Goal: Task Accomplishment & Management: Use online tool/utility

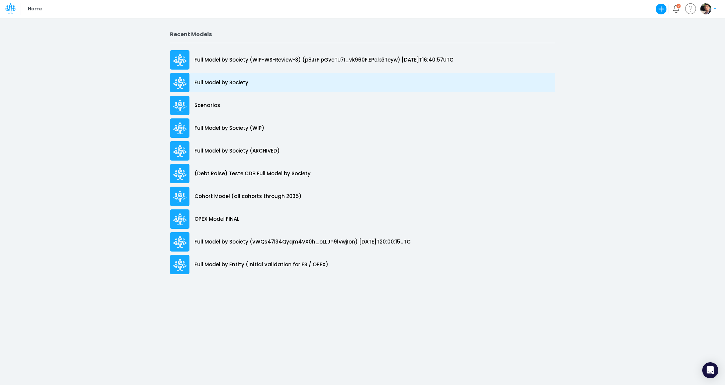
click at [236, 84] on p "Full Model by Society" at bounding box center [221, 83] width 54 height 8
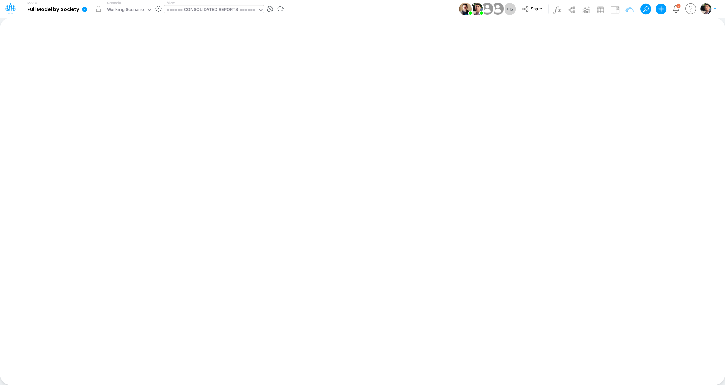
click at [217, 11] on div "====== CONSOLIDATED REPORTS ======" at bounding box center [211, 10] width 89 height 8
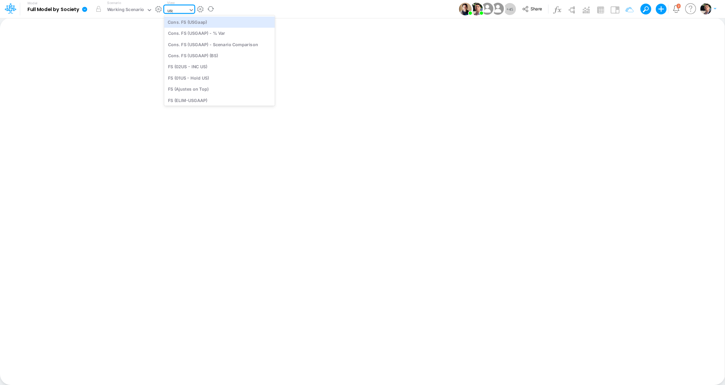
type input "usga"
click at [207, 91] on div "BS (USGAAP)" at bounding box center [212, 89] width 97 height 11
type input "BS (USGAAP) - Detailed"
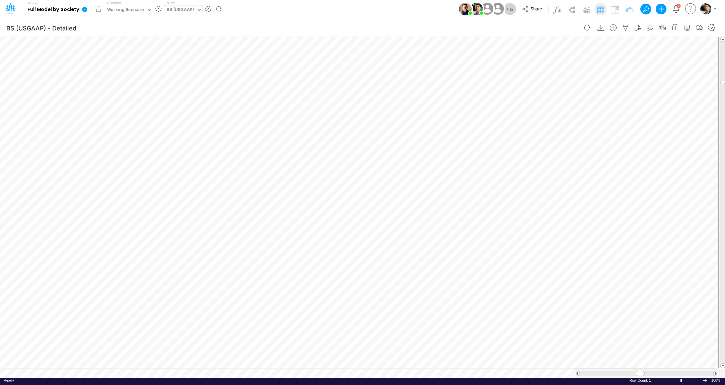
scroll to position [3, 27]
click at [715, 373] on span at bounding box center [715, 373] width 4 height 4
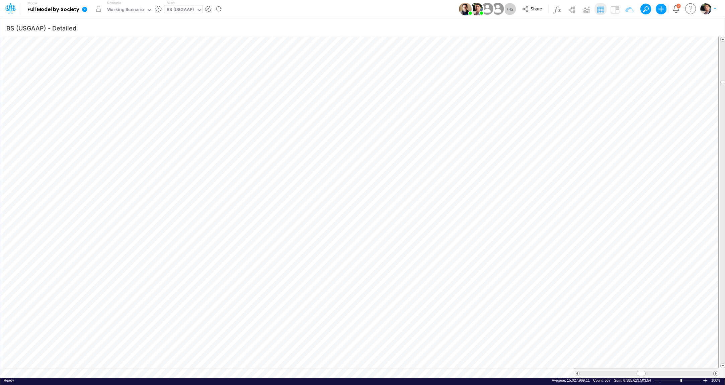
click at [722, 367] on span at bounding box center [722, 366] width 4 height 4
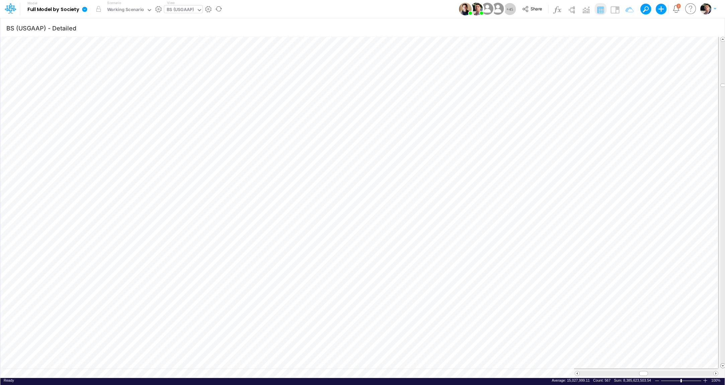
click at [722, 366] on span at bounding box center [722, 366] width 4 height 4
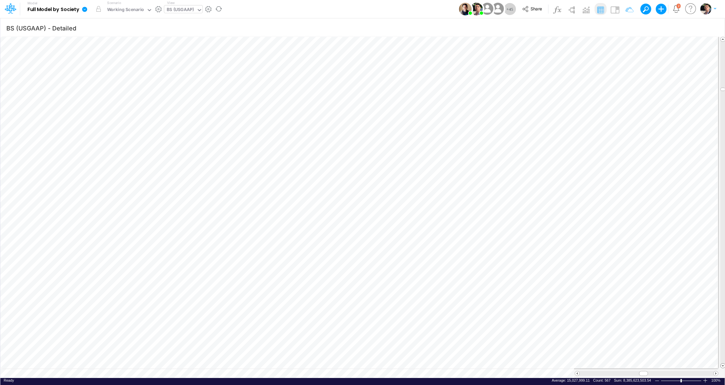
click at [722, 366] on span at bounding box center [722, 366] width 4 height 4
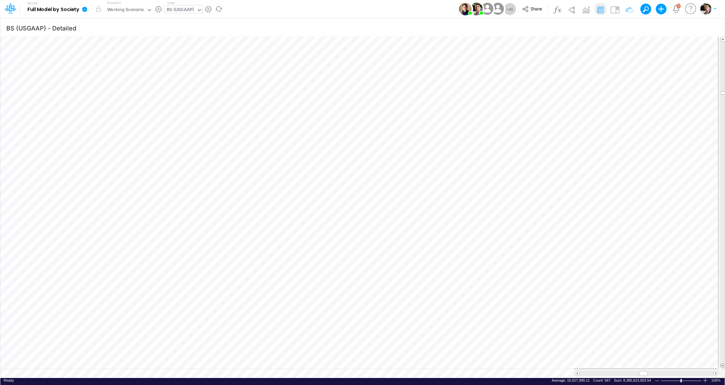
click at [722, 366] on span at bounding box center [722, 366] width 4 height 4
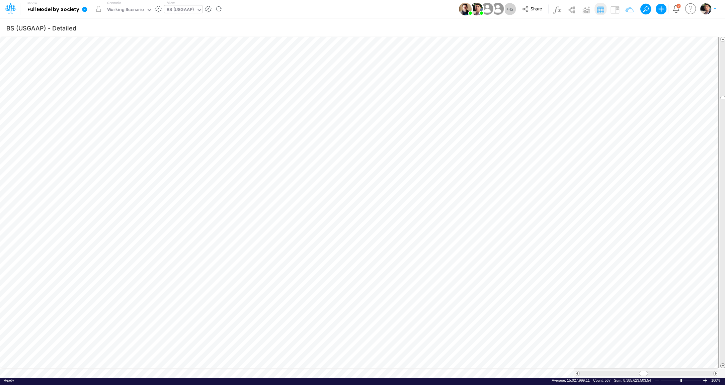
click at [722, 366] on span at bounding box center [722, 366] width 4 height 4
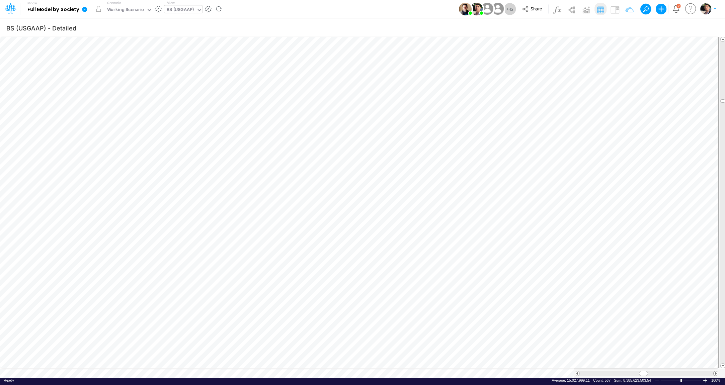
click at [715, 373] on span at bounding box center [715, 373] width 4 height 4
click at [715, 372] on span at bounding box center [715, 373] width 4 height 4
click at [577, 372] on span at bounding box center [577, 373] width 4 height 4
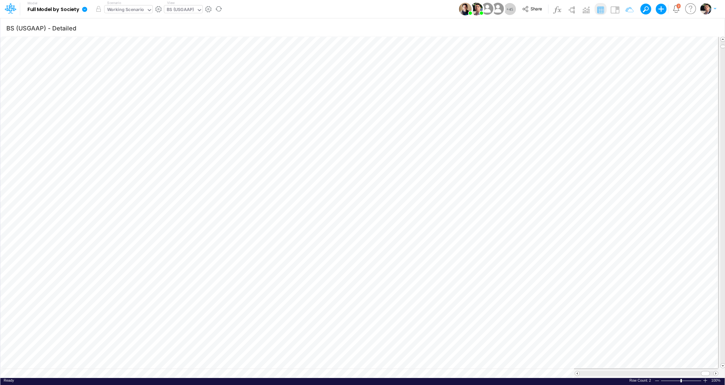
click at [137, 11] on div "Working Scenario" at bounding box center [125, 10] width 37 height 8
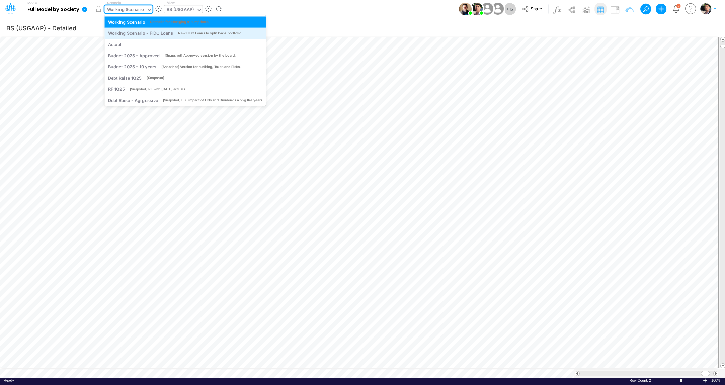
click at [158, 34] on div "Working Scenario - FIDC Loans" at bounding box center [140, 33] width 65 height 6
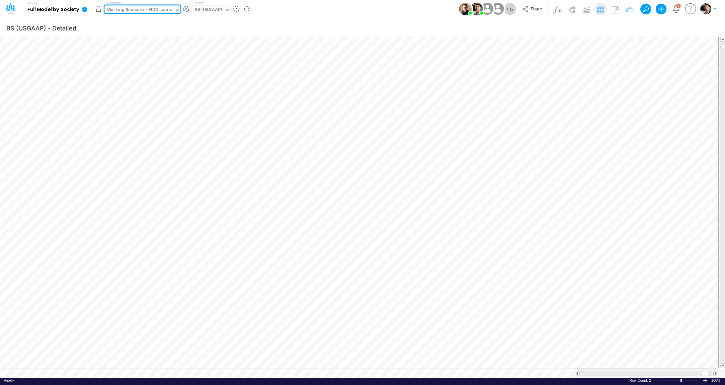
click at [100, 12] on button "button" at bounding box center [98, 9] width 12 height 12
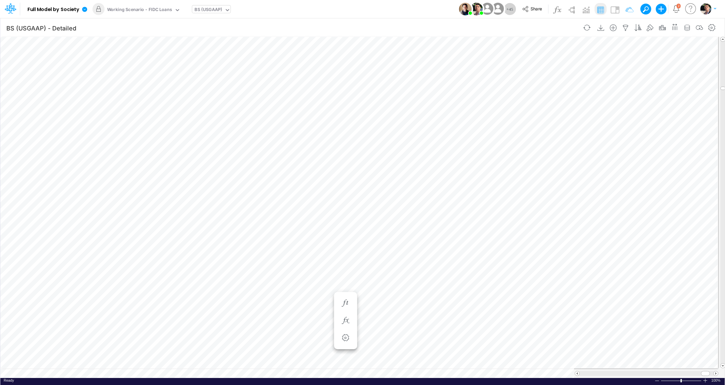
scroll to position [3, 20]
click at [212, 12] on div "BS (USGAAP)" at bounding box center [207, 10] width 27 height 8
type input "01br"
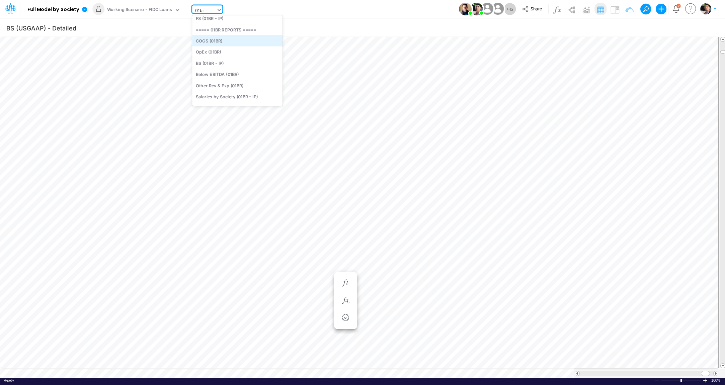
scroll to position [0, 0]
click at [205, 33] on div "FS (01BR - IP)" at bounding box center [237, 33] width 90 height 11
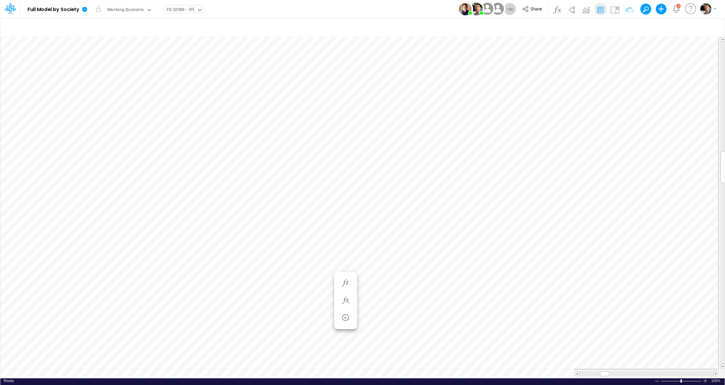
scroll to position [3, 22]
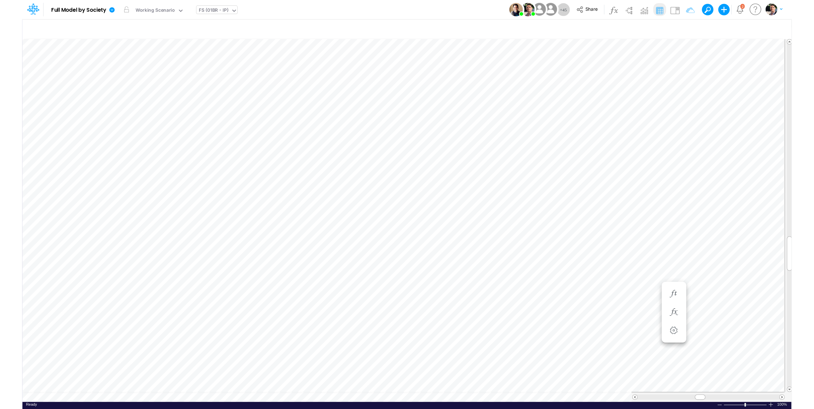
scroll to position [3, 21]
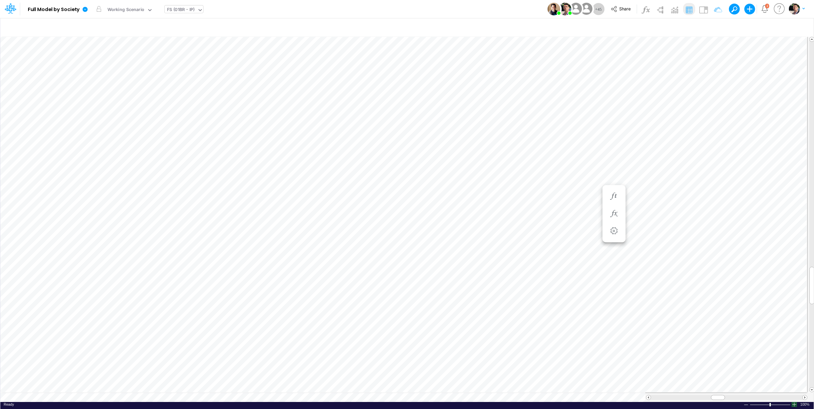
click at [724, 385] on div at bounding box center [793, 404] width 5 height 5
click at [194, 12] on div "FS (01BR - IP)" at bounding box center [181, 10] width 28 height 8
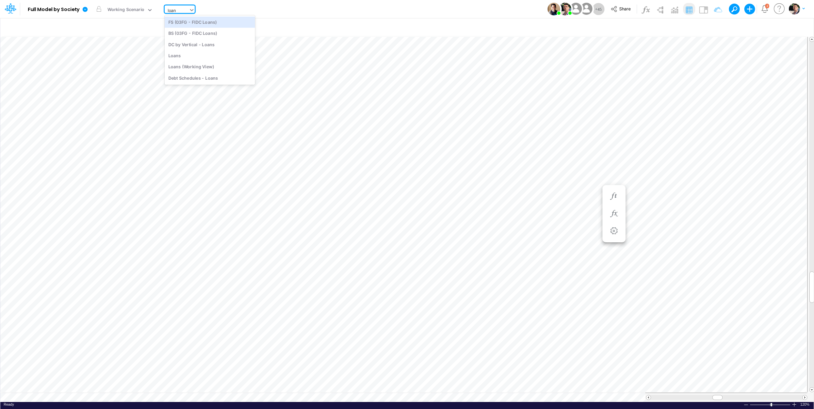
type input "loans"
click at [182, 59] on div "Loans" at bounding box center [210, 55] width 90 height 11
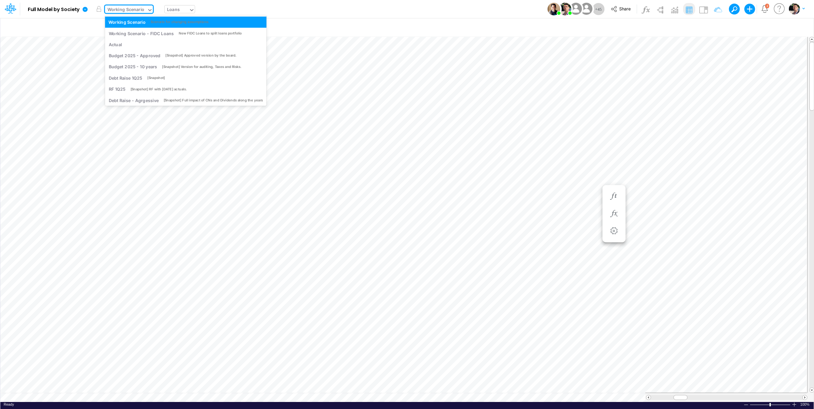
click at [143, 10] on div "Working Scenario" at bounding box center [125, 10] width 37 height 8
click at [148, 32] on div "Working Scenario - FIDC Loans" at bounding box center [140, 33] width 65 height 6
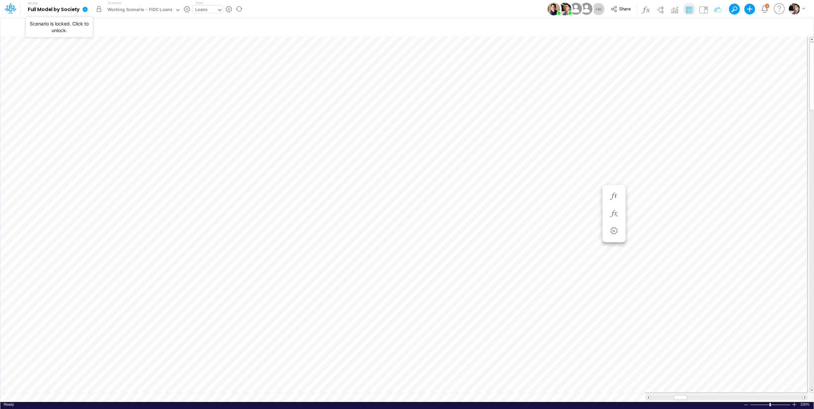
click at [98, 11] on button "button" at bounding box center [99, 9] width 12 height 12
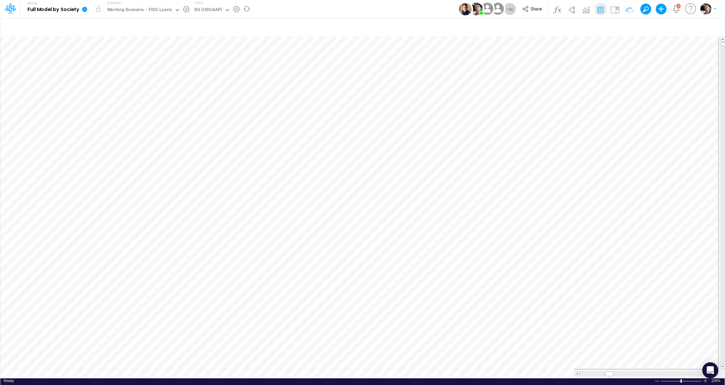
scroll to position [3, 20]
click at [202, 10] on div "BS (USGAAP)" at bounding box center [207, 10] width 27 height 8
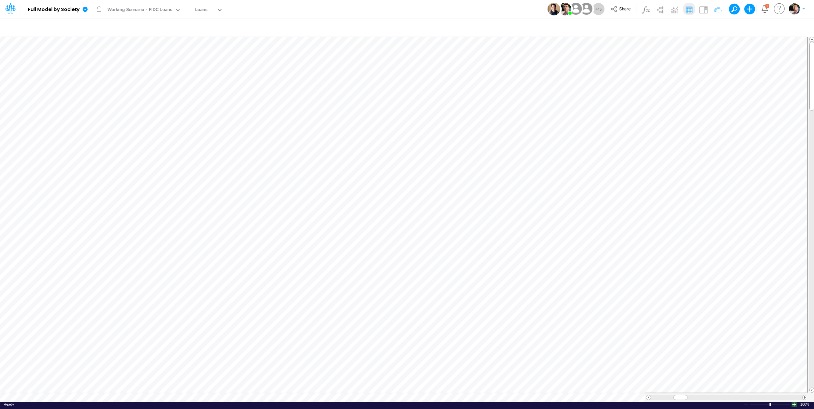
click at [794, 405] on div at bounding box center [793, 404] width 5 height 5
click at [805, 398] on span at bounding box center [804, 397] width 4 height 4
click at [804, 398] on span at bounding box center [804, 397] width 4 height 4
click at [165, 10] on div "Working Scenario - FIDC Loans" at bounding box center [139, 10] width 65 height 8
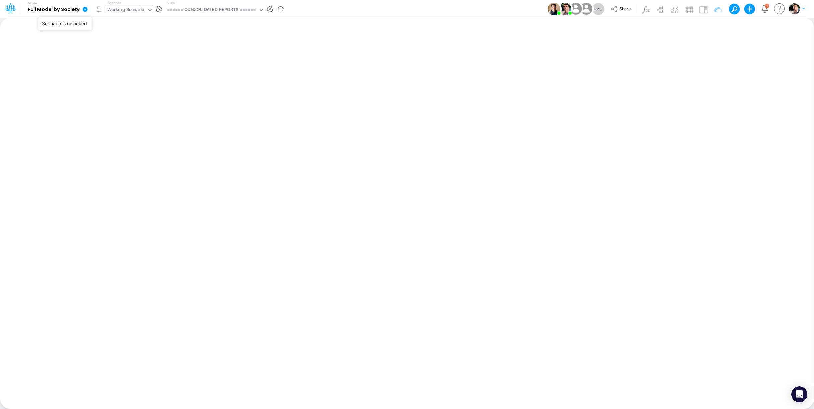
click at [123, 12] on div "Working Scenario" at bounding box center [125, 10] width 37 height 8
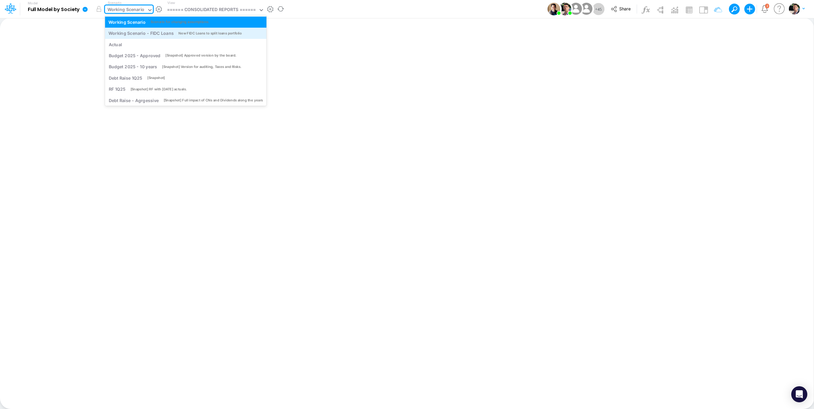
click at [130, 32] on div "Working Scenario - FIDC Loans" at bounding box center [140, 33] width 65 height 6
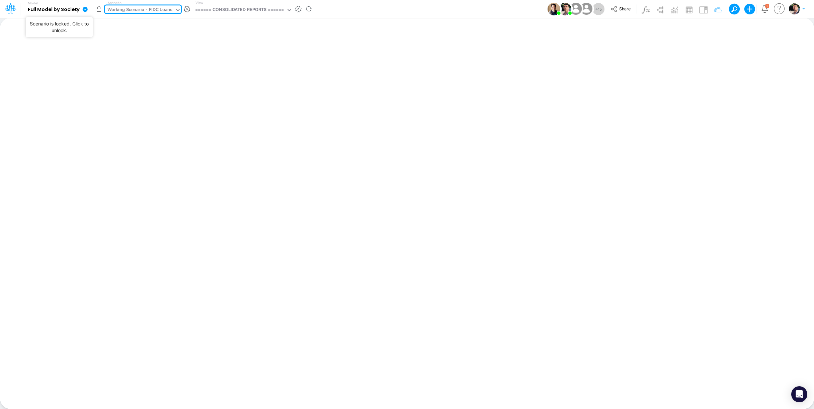
click at [99, 10] on button "button" at bounding box center [99, 9] width 12 height 12
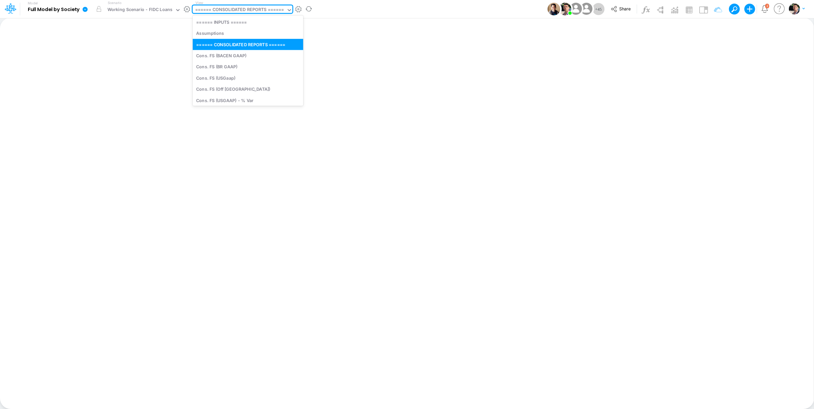
click at [236, 6] on div "====== CONSOLIDATED REPORTS ======" at bounding box center [240, 10] width 94 height 10
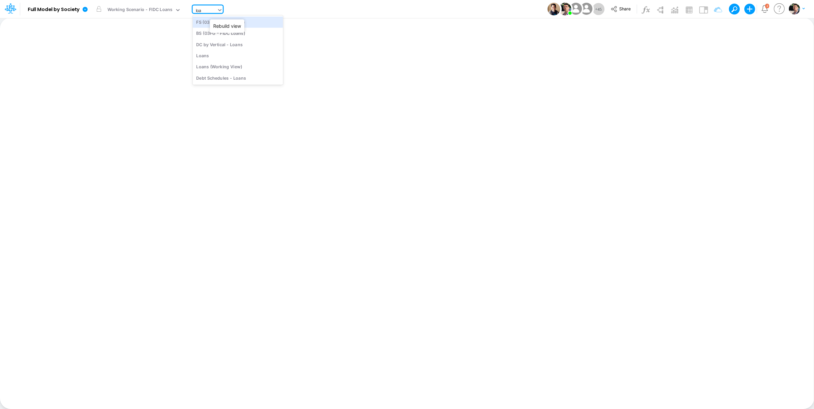
type input "loan"
click at [216, 55] on div "Loans" at bounding box center [238, 55] width 90 height 11
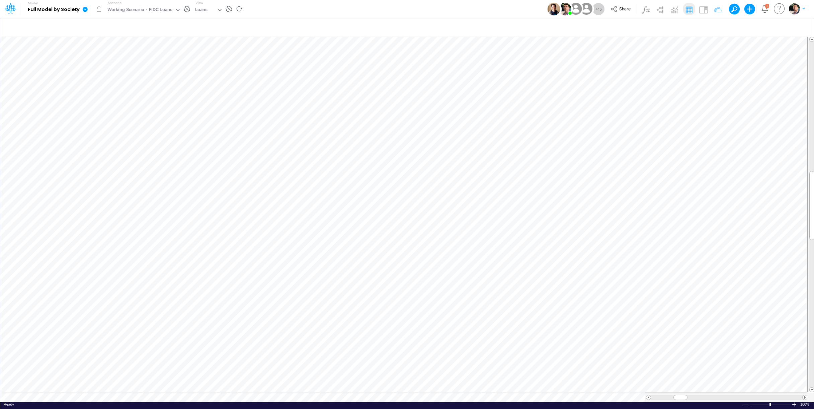
scroll to position [3, 8]
click at [796, 403] on div at bounding box center [793, 404] width 5 height 5
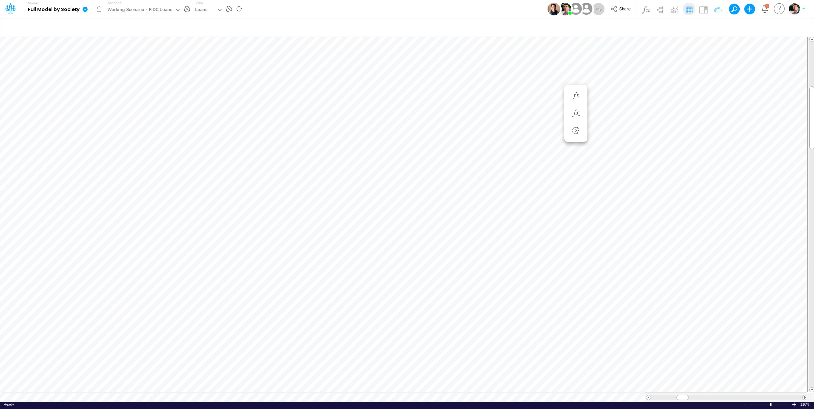
scroll to position [3, 10]
click at [796, 403] on div at bounding box center [793, 404] width 5 height 5
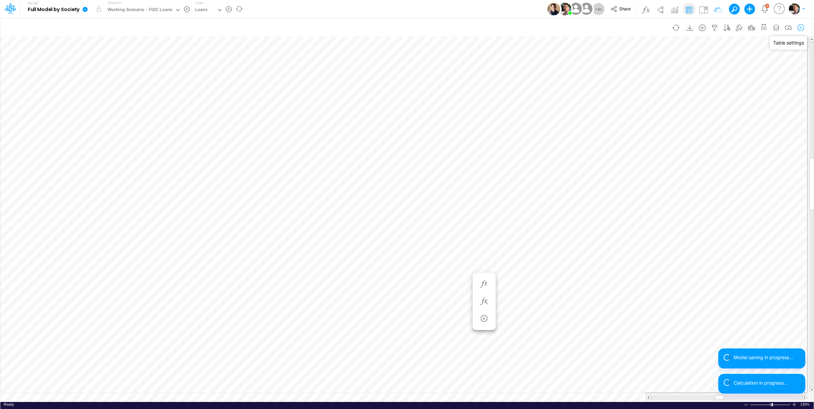
click at [798, 27] on icon "button" at bounding box center [801, 27] width 10 height 7
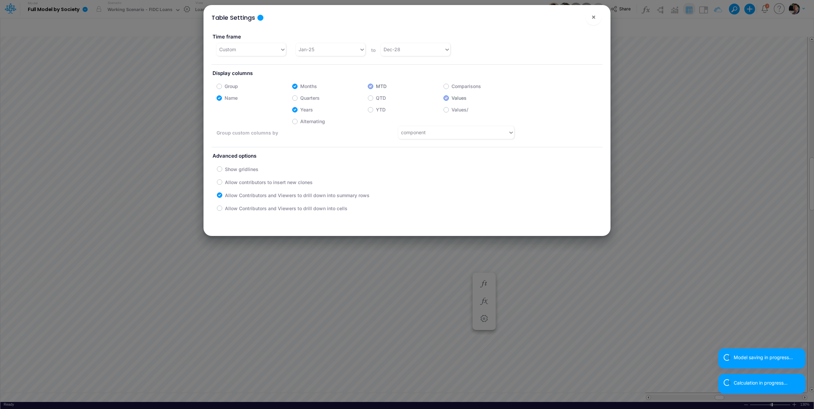
click at [300, 110] on label "Years" at bounding box center [306, 109] width 13 height 7
click at [300, 110] on input "Years" at bounding box center [302, 108] width 4 height 4
checkbox input "false"
click at [598, 19] on button "×" at bounding box center [593, 17] width 16 height 16
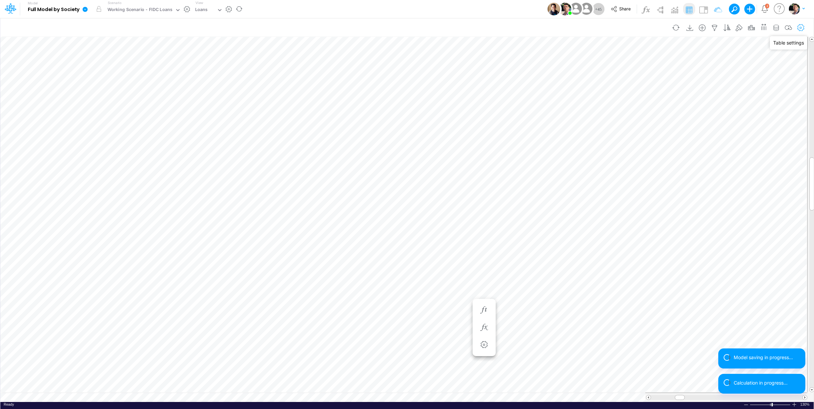
click at [796, 25] on icon "button" at bounding box center [801, 27] width 10 height 7
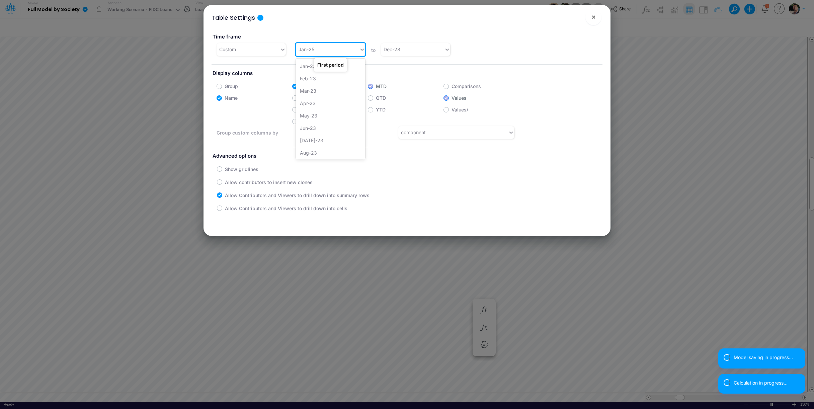
click at [343, 52] on div "Jan-25" at bounding box center [327, 49] width 63 height 11
type input "jul-25"
click at [302, 65] on div "[DATE]-25" at bounding box center [330, 66] width 69 height 12
click at [587, 20] on button "×" at bounding box center [593, 17] width 16 height 16
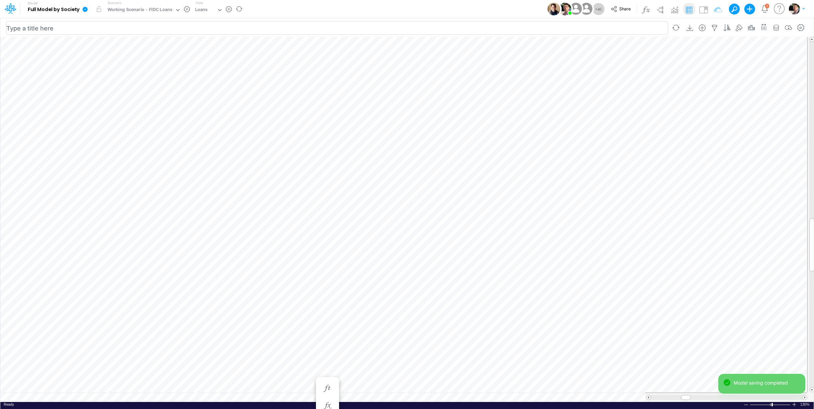
scroll to position [3, 1]
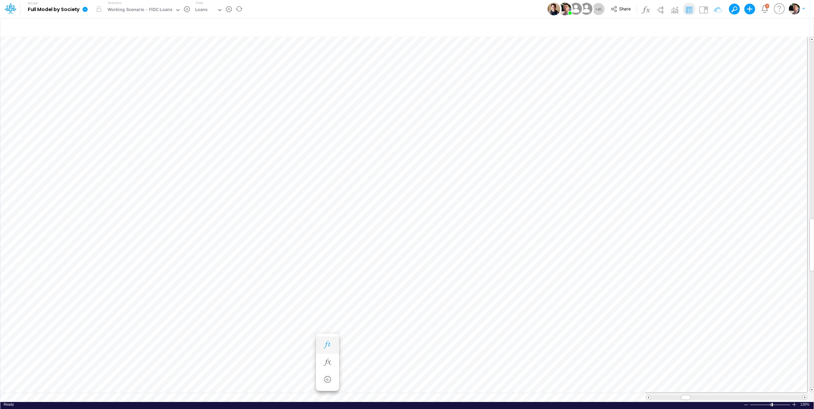
click at [330, 348] on button "button" at bounding box center [327, 344] width 12 height 13
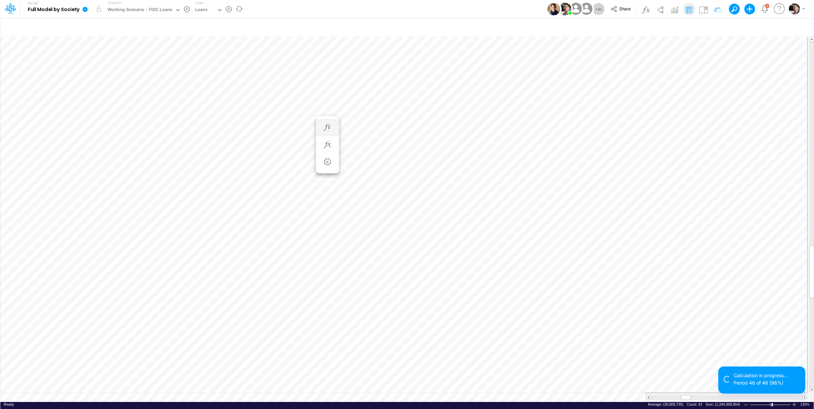
scroll to position [3, 11]
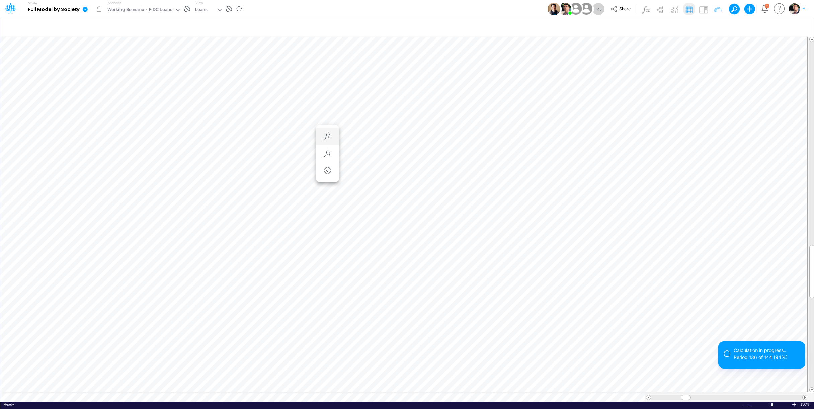
scroll to position [3, 1]
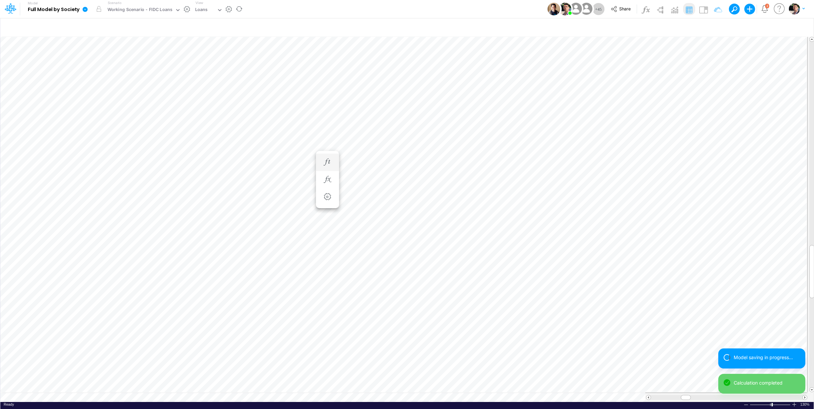
scroll to position [3, 1]
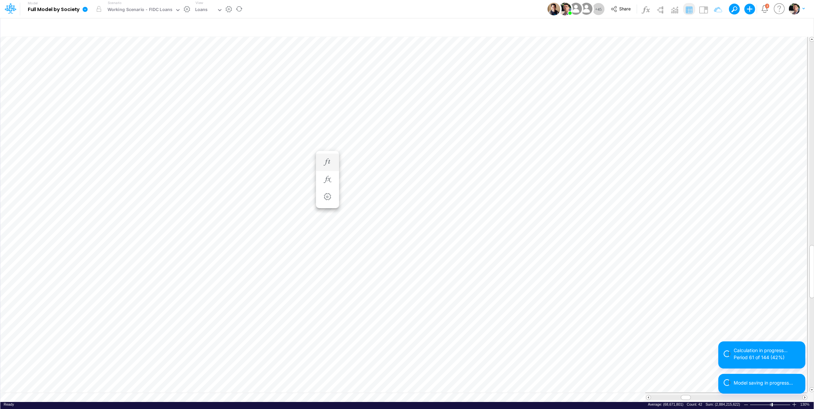
scroll to position [3, 1]
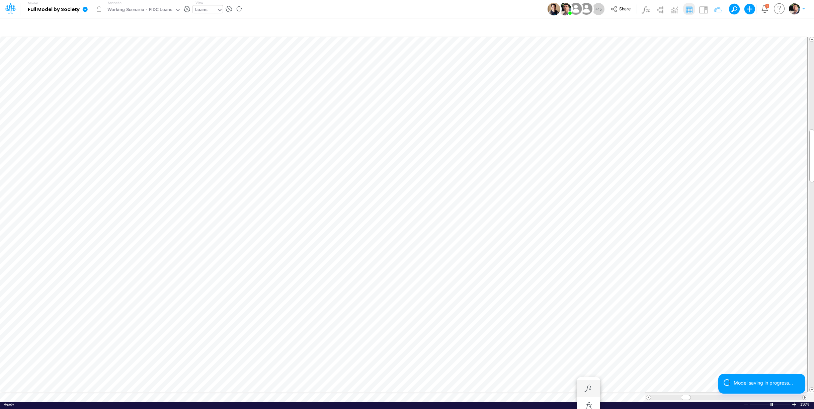
click at [199, 9] on div "Loans" at bounding box center [201, 10] width 13 height 8
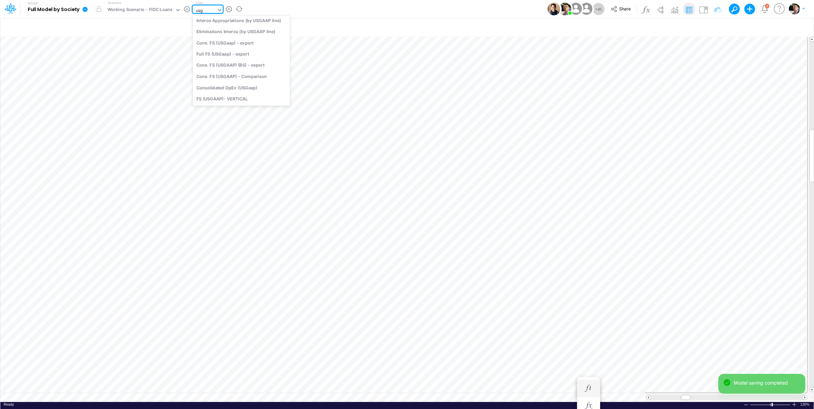
type input "usga"
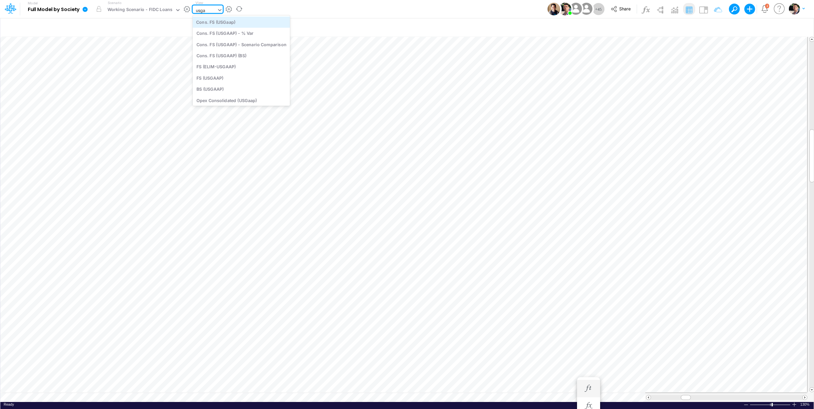
click at [256, 23] on div "Cons. FS (USGaap)" at bounding box center [241, 21] width 97 height 11
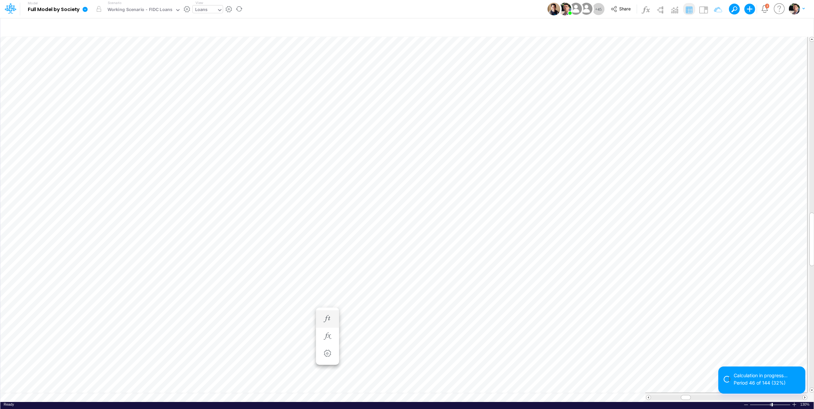
scroll to position [3, 4]
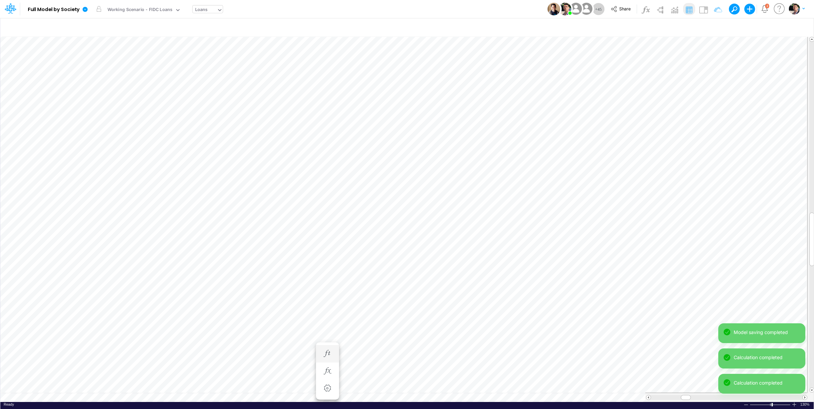
scroll to position [3, 1]
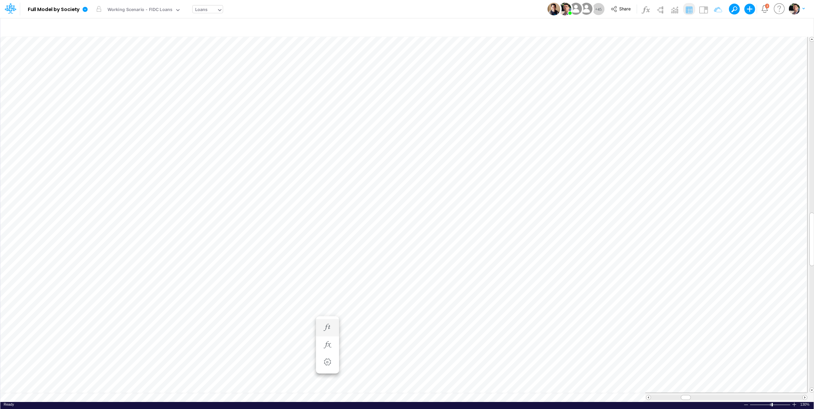
scroll to position [3, 1]
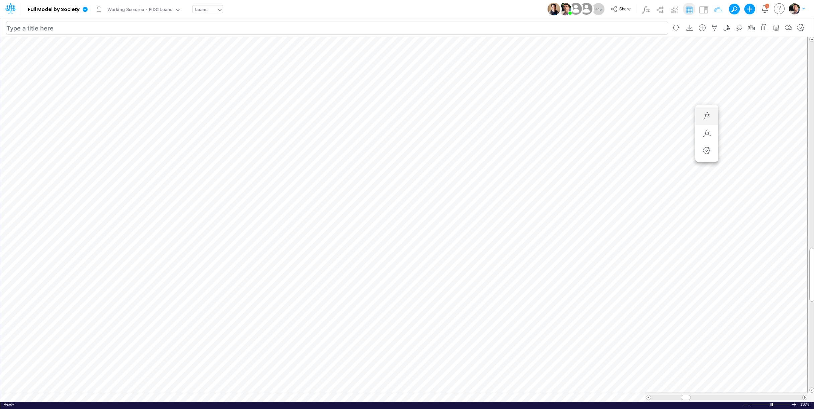
scroll to position [3, 1]
click at [202, 11] on div "Loans" at bounding box center [201, 10] width 13 height 8
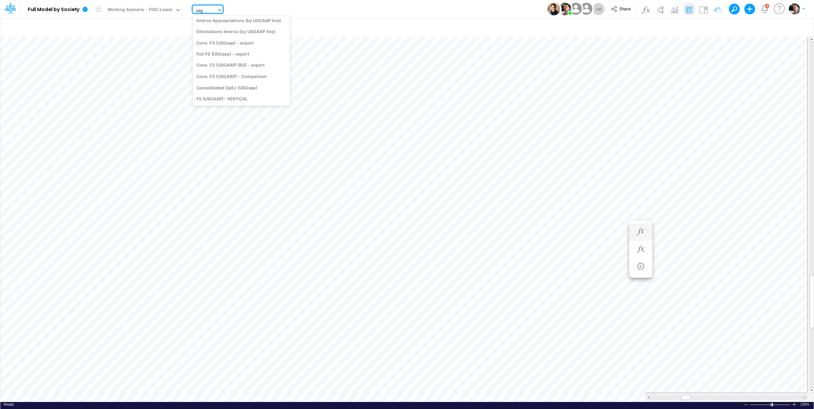
type input "usga"
click at [795, 406] on div at bounding box center [793, 404] width 5 height 5
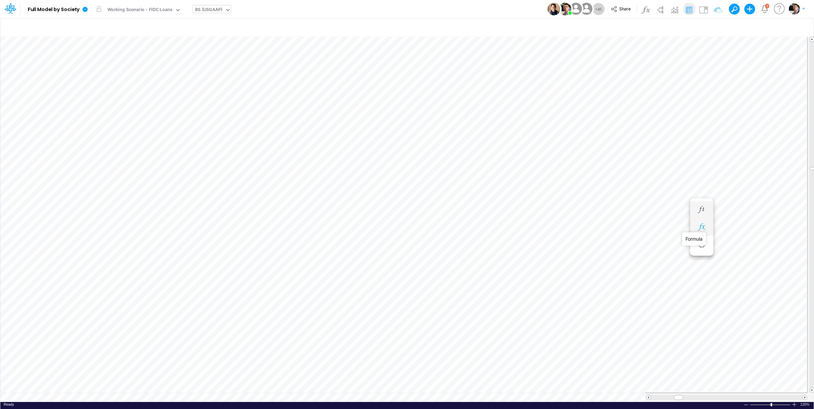
click at [699, 228] on icon "button" at bounding box center [701, 227] width 10 height 7
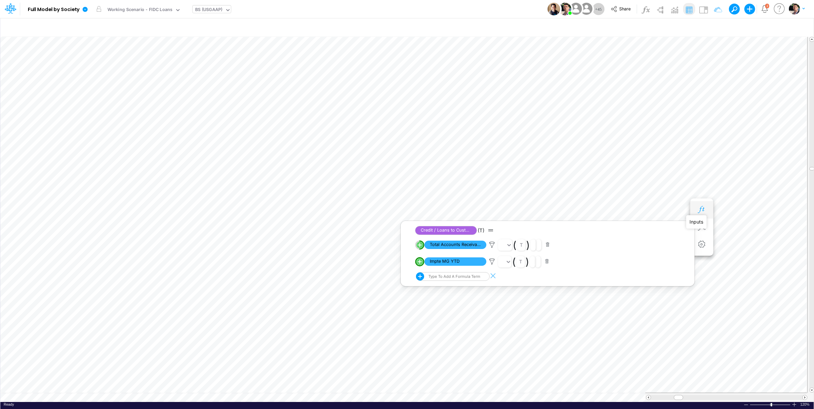
click at [701, 208] on icon "button" at bounding box center [701, 209] width 10 height 7
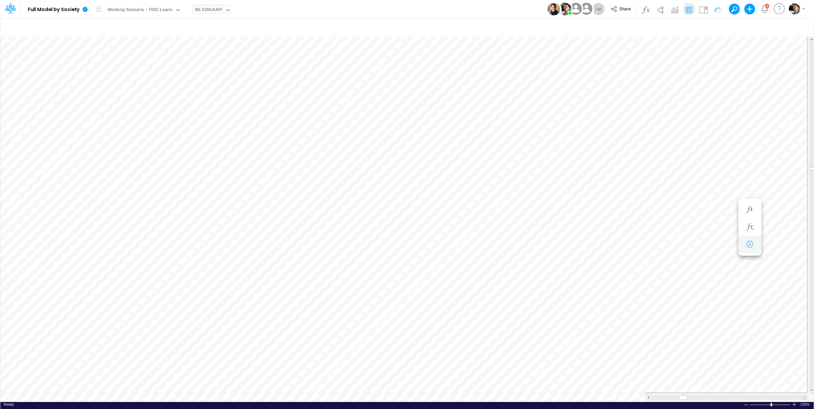
scroll to position [3, 9]
click at [85, 8] on icon at bounding box center [85, 9] width 5 height 5
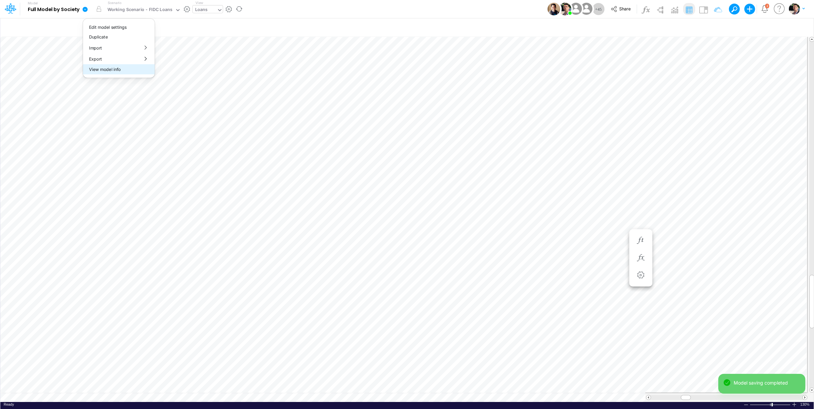
click at [100, 69] on button "View model info" at bounding box center [119, 69] width 72 height 10
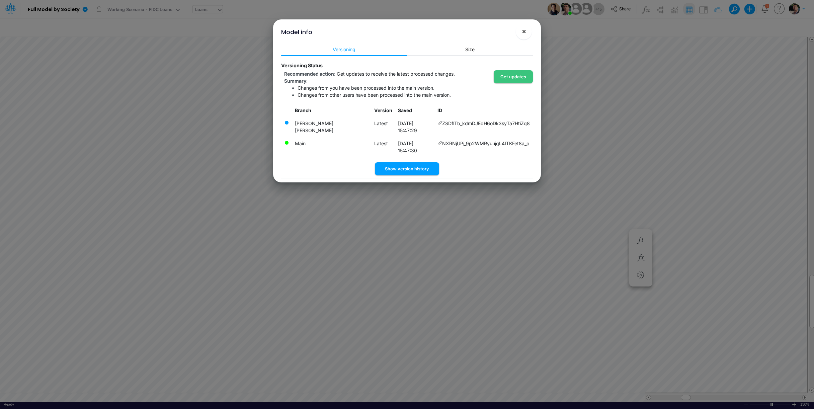
click at [525, 32] on span "×" at bounding box center [524, 31] width 4 height 8
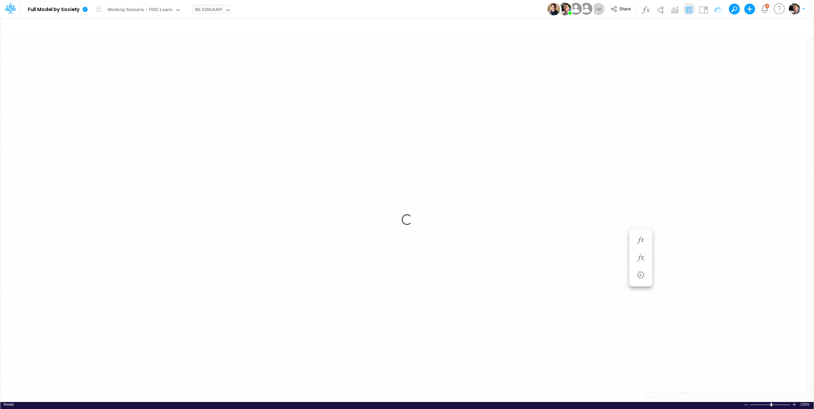
scroll to position [3, 9]
click at [147, 397] on div "Loading..." at bounding box center [406, 219] width 813 height 365
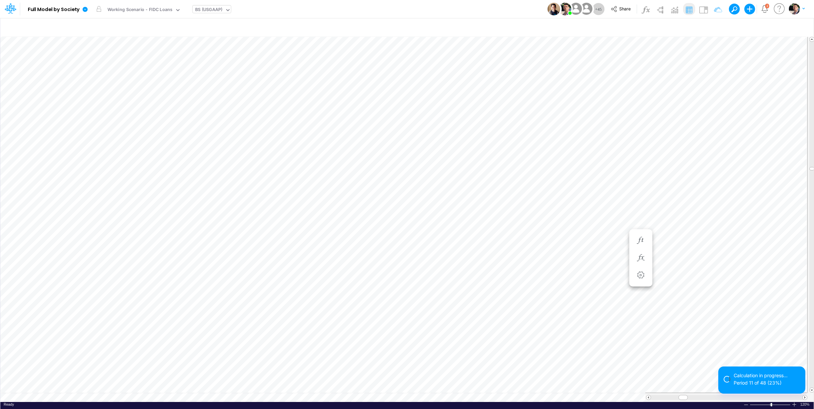
scroll to position [3, 9]
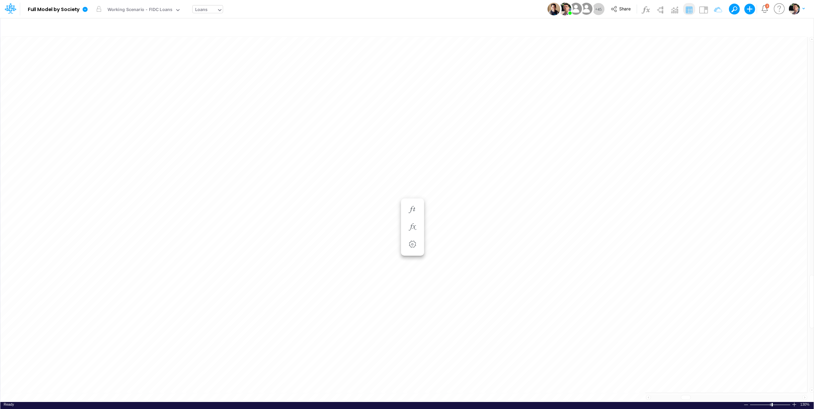
scroll to position [3, 4]
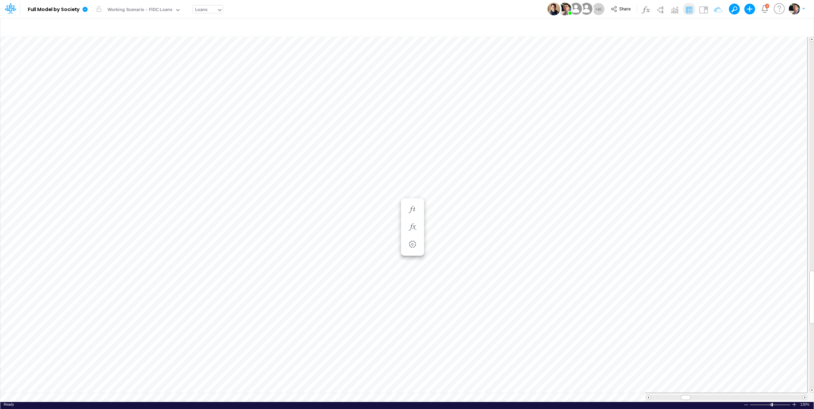
scroll to position [3, 1]
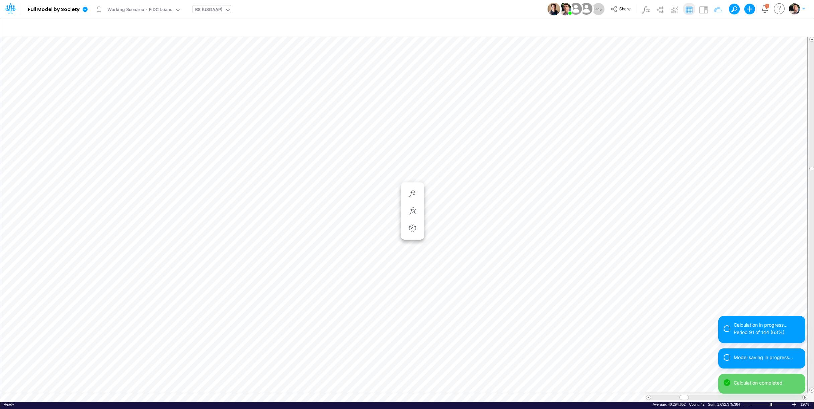
scroll to position [3, 13]
click at [210, 11] on div "BS (USGAAP)" at bounding box center [208, 10] width 27 height 8
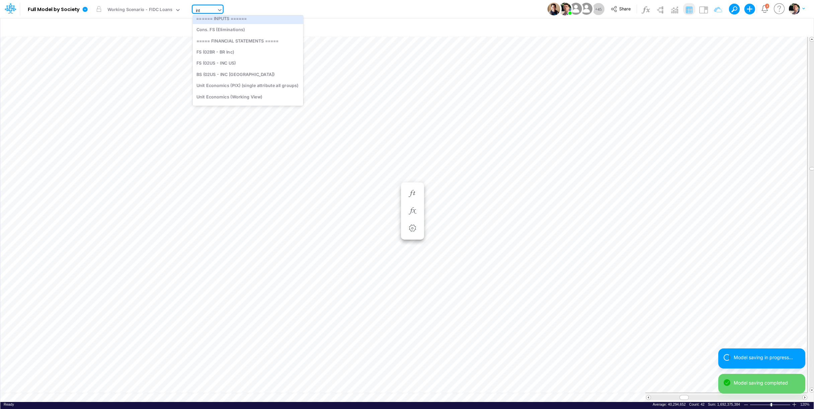
scroll to position [0, 0]
type input "interco a"
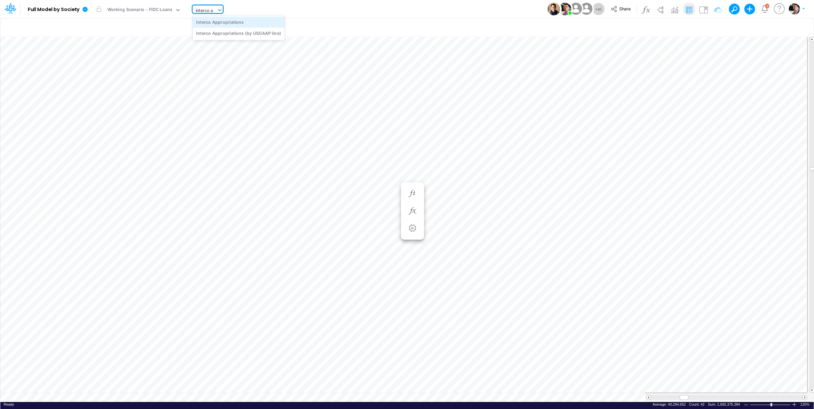
click at [219, 20] on div "Interco Appropriations" at bounding box center [239, 21] width 92 height 11
click at [794, 406] on div at bounding box center [793, 404] width 5 height 5
click at [804, 398] on span at bounding box center [804, 397] width 4 height 4
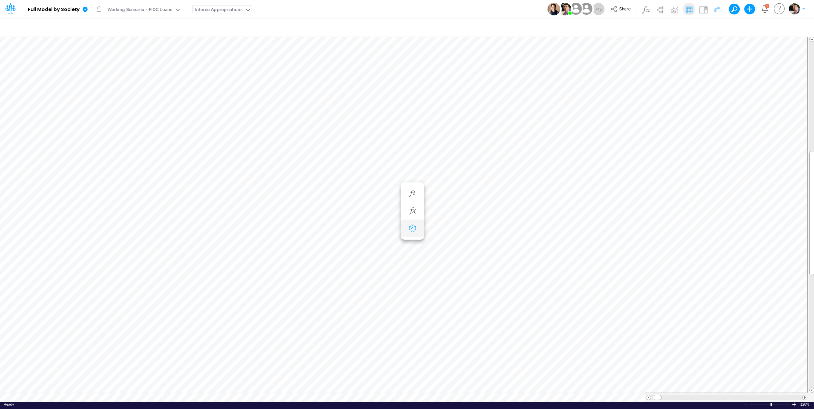
scroll to position [3, 1]
click at [702, 27] on icon "button" at bounding box center [702, 27] width 10 height 7
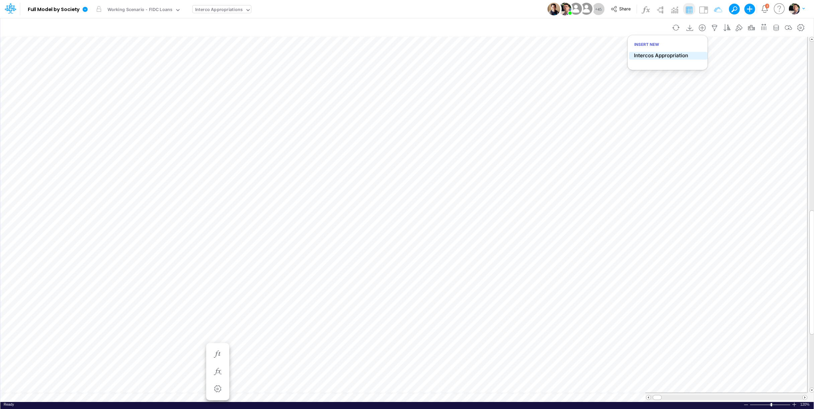
click at [643, 56] on p "Intercos Appropriation" at bounding box center [661, 56] width 54 height 8
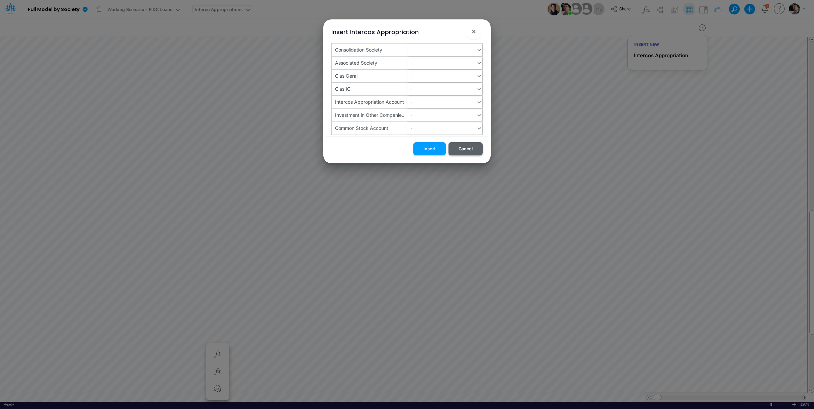
click at [467, 148] on button "Cancel" at bounding box center [465, 148] width 34 height 13
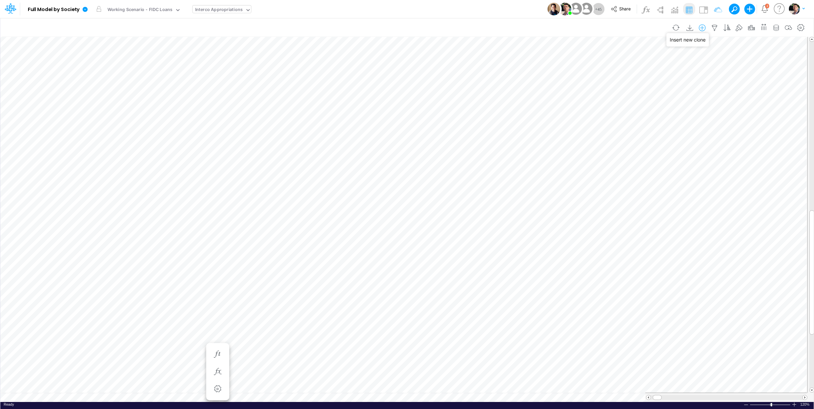
click at [706, 31] on icon "button" at bounding box center [702, 27] width 10 height 7
click at [649, 59] on p "Intercos Appropriation" at bounding box center [661, 56] width 54 height 8
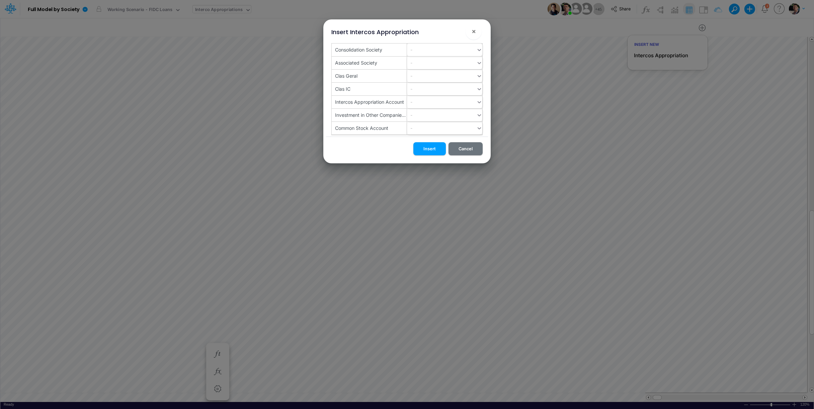
click at [434, 50] on div "-" at bounding box center [441, 49] width 69 height 11
click at [429, 130] on div "Y1/03BR" at bounding box center [444, 128] width 75 height 12
click at [440, 63] on div "-" at bounding box center [441, 62] width 69 height 11
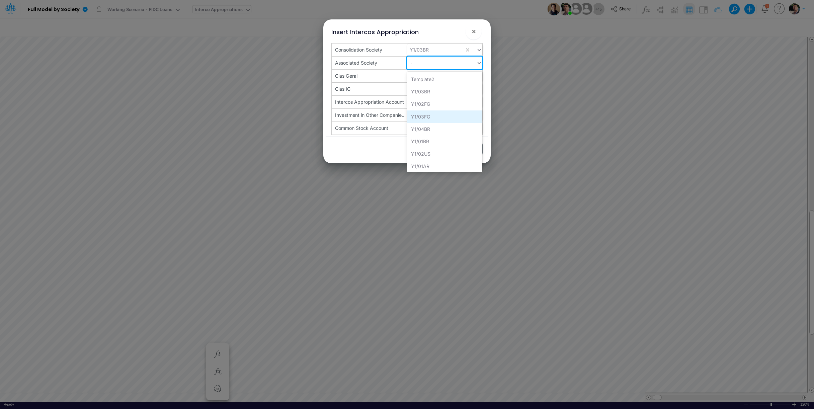
click at [440, 117] on div "Y1/03FG" at bounding box center [444, 116] width 75 height 12
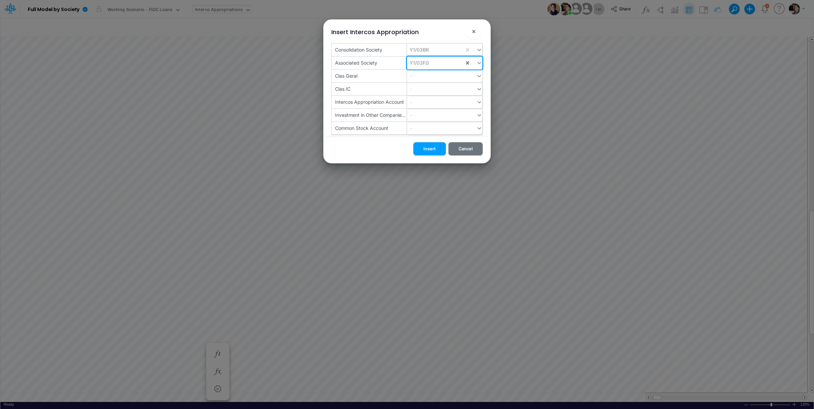
click at [436, 75] on div "-" at bounding box center [441, 75] width 69 height 11
click at [429, 102] on div "Geral" at bounding box center [444, 104] width 75 height 12
click at [431, 88] on div "-" at bounding box center [441, 88] width 69 height 11
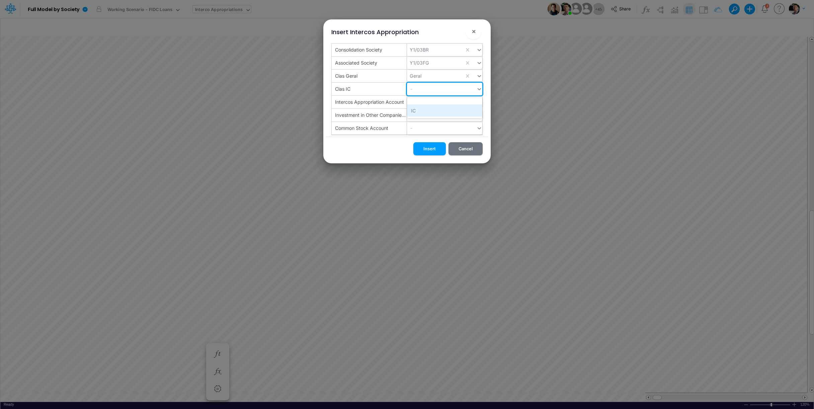
click at [422, 108] on div "IC" at bounding box center [444, 110] width 75 height 12
click at [432, 101] on div "-" at bounding box center [441, 101] width 69 height 11
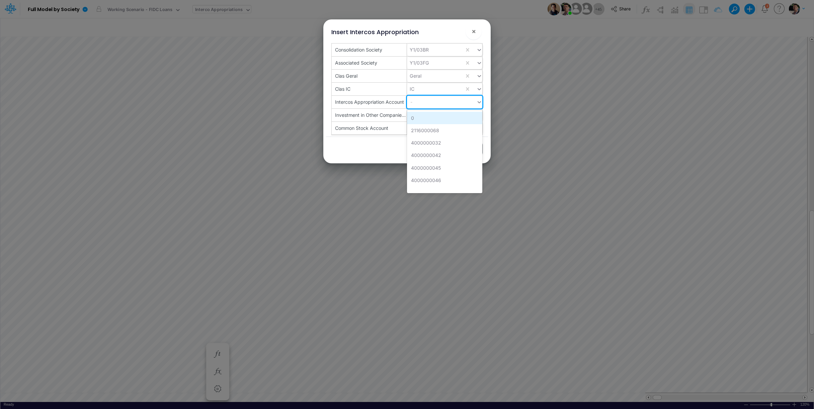
click at [431, 116] on div "0" at bounding box center [444, 118] width 75 height 12
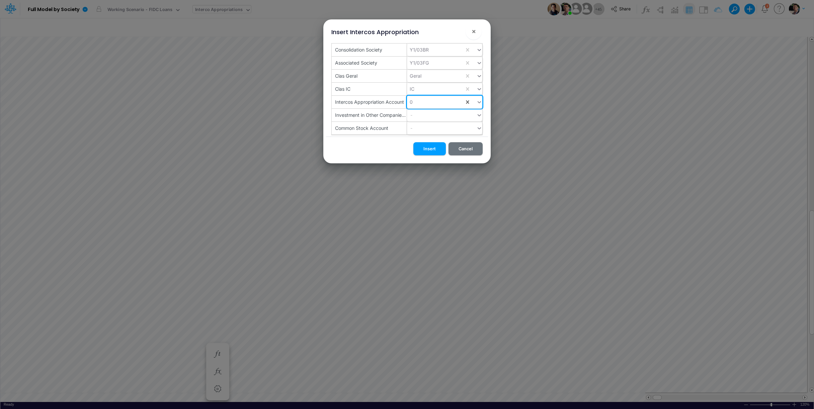
click at [431, 116] on div "-" at bounding box center [441, 114] width 69 height 11
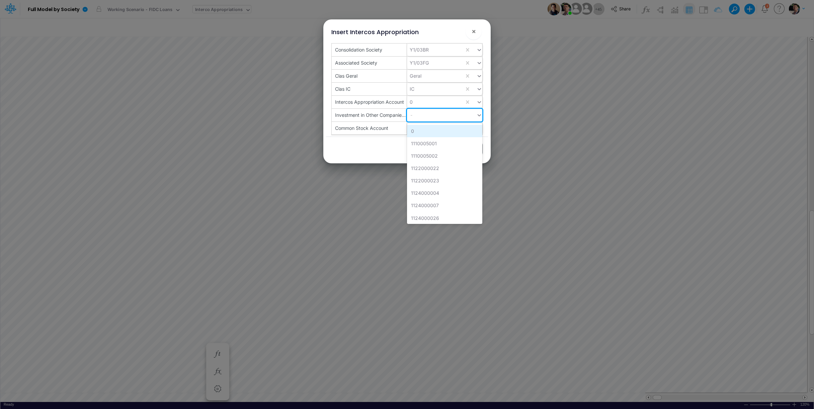
click at [422, 132] on div "0" at bounding box center [444, 131] width 75 height 12
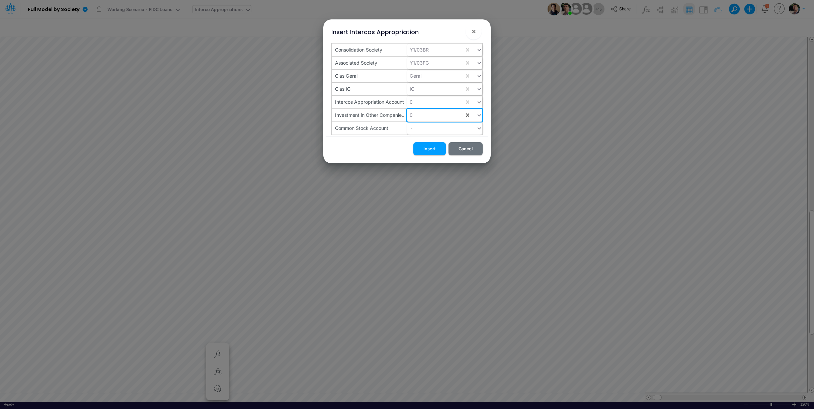
click at [432, 126] on div "-" at bounding box center [441, 127] width 69 height 11
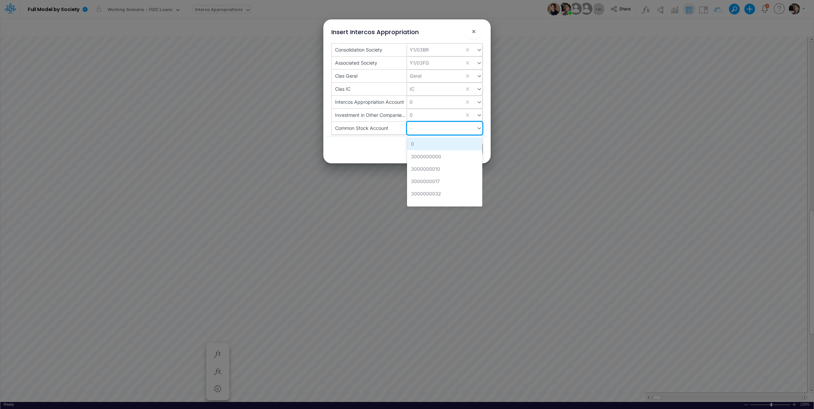
click at [422, 144] on div "0" at bounding box center [444, 144] width 75 height 12
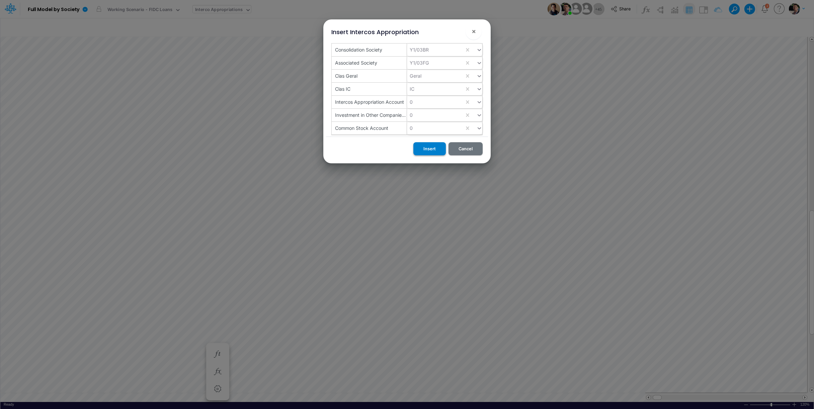
click at [426, 149] on button "Insert" at bounding box center [429, 148] width 32 height 13
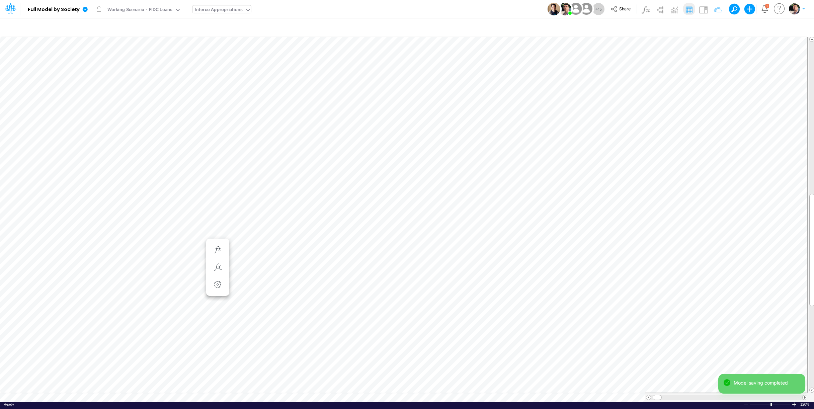
scroll to position [3, 10]
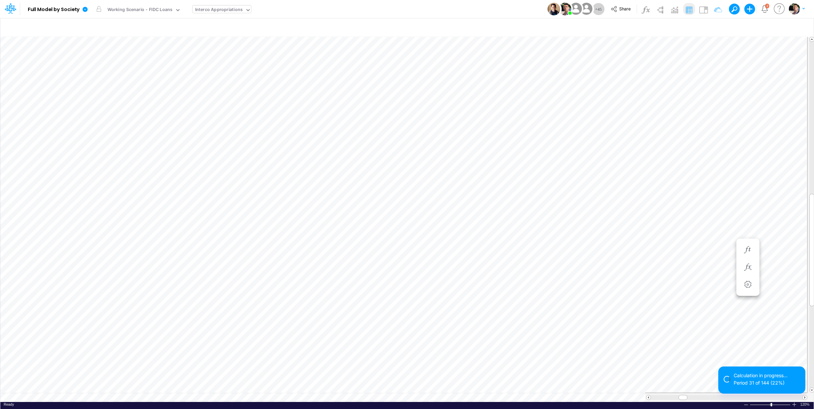
scroll to position [3, 1]
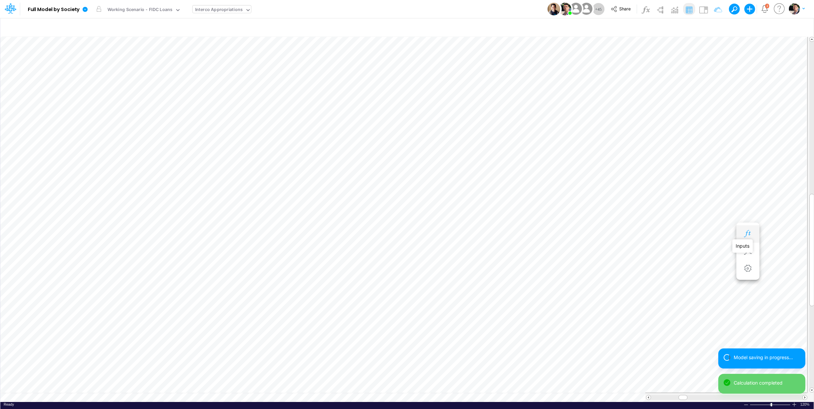
click at [750, 232] on icon "button" at bounding box center [747, 233] width 10 height 7
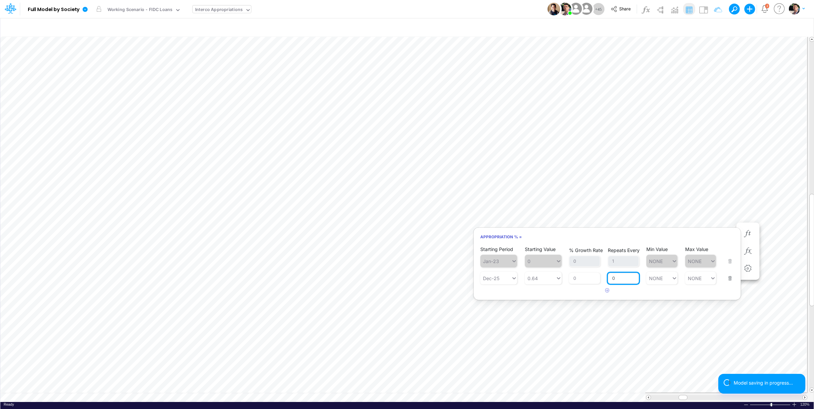
drag, startPoint x: 610, startPoint y: 281, endPoint x: 626, endPoint y: 280, distance: 16.1
click at [626, 280] on input "0" at bounding box center [623, 278] width 31 height 11
type input "1"
type input "NONE"
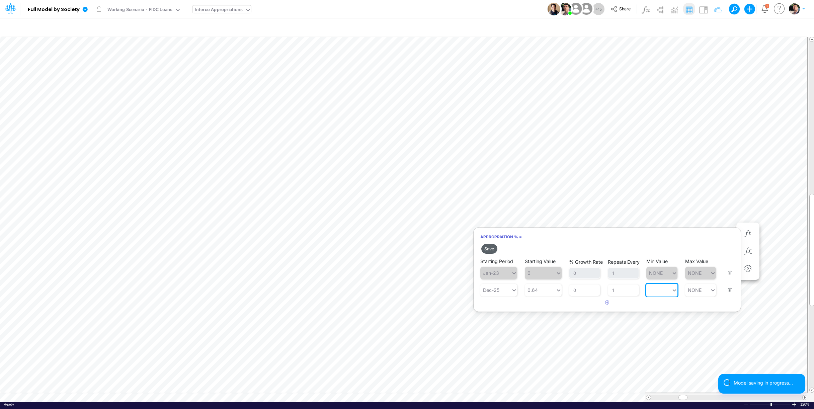
click at [493, 249] on button "Save" at bounding box center [489, 249] width 16 height 10
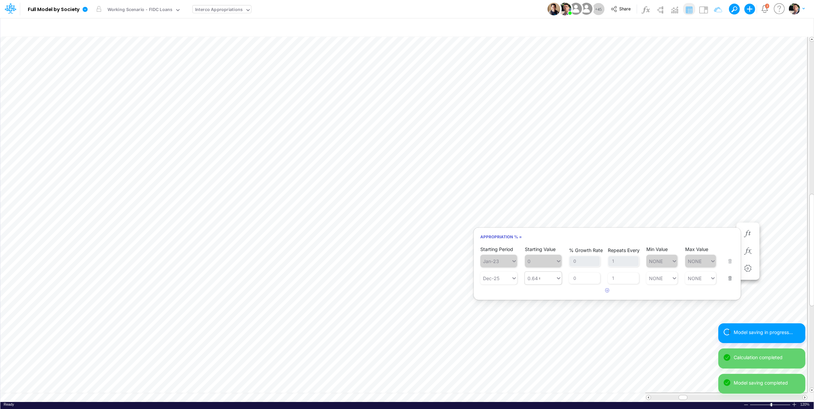
click at [546, 281] on div "0.64 0.64" at bounding box center [540, 278] width 31 height 10
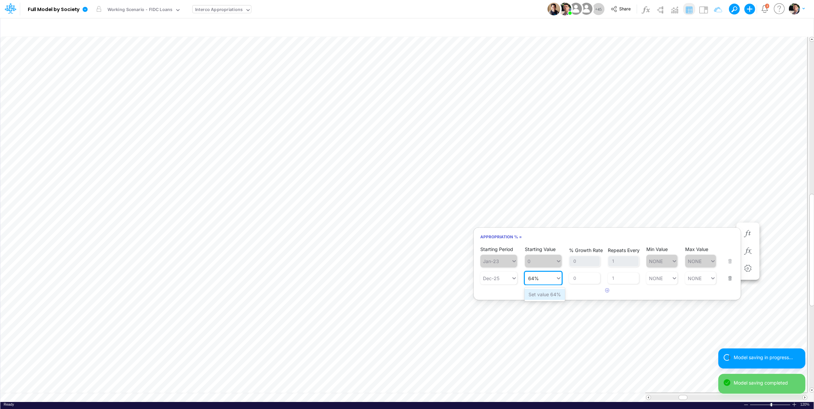
click at [539, 297] on div "Set value 64%" at bounding box center [544, 294] width 40 height 11
type input "64%"
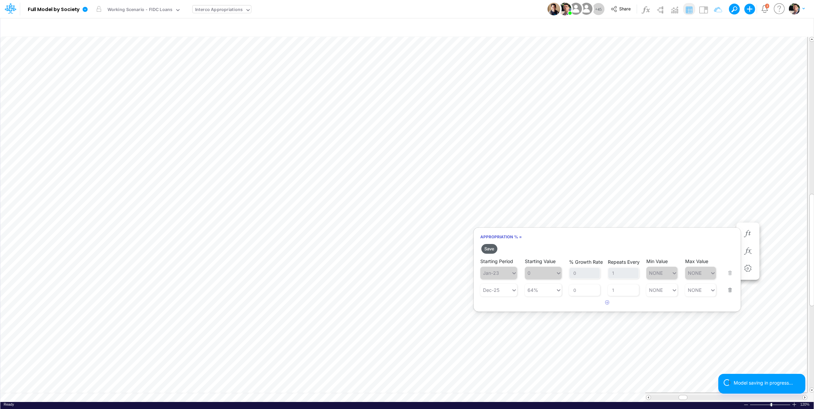
click at [488, 248] on button "Save" at bounding box center [489, 249] width 16 height 10
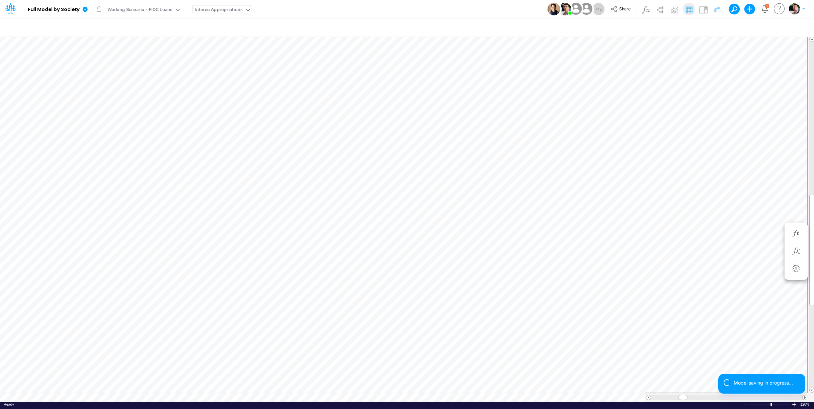
scroll to position [3, 22]
click at [509, 251] on icon "button" at bounding box center [507, 251] width 10 height 7
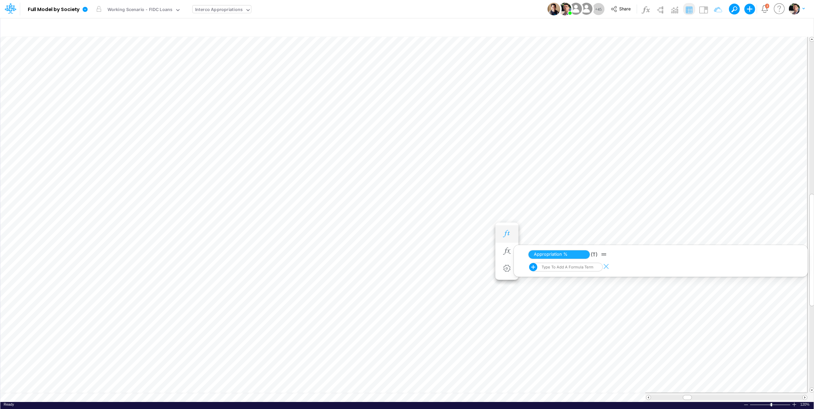
click at [501, 232] on button "button" at bounding box center [507, 233] width 12 height 13
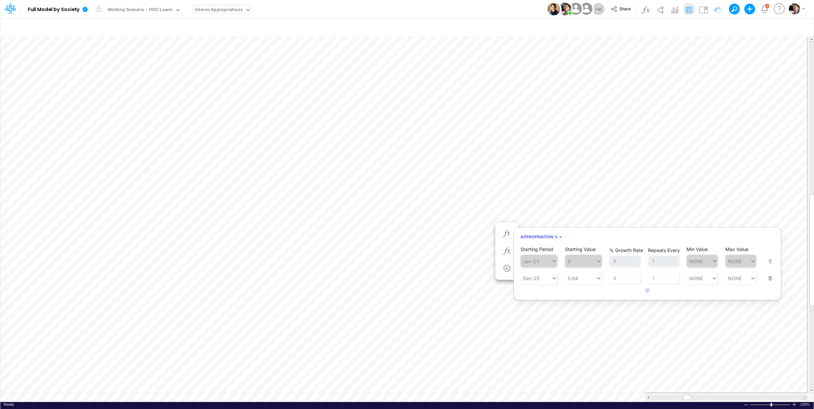
click at [767, 277] on button "button" at bounding box center [768, 274] width 9 height 18
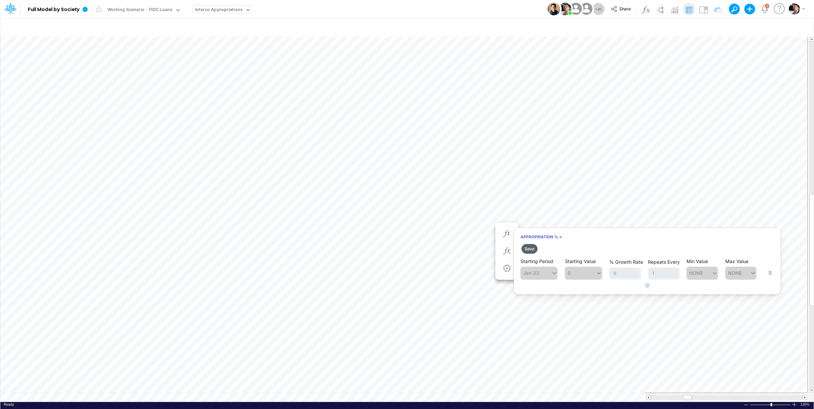
click at [529, 248] on button "Save" at bounding box center [529, 249] width 16 height 10
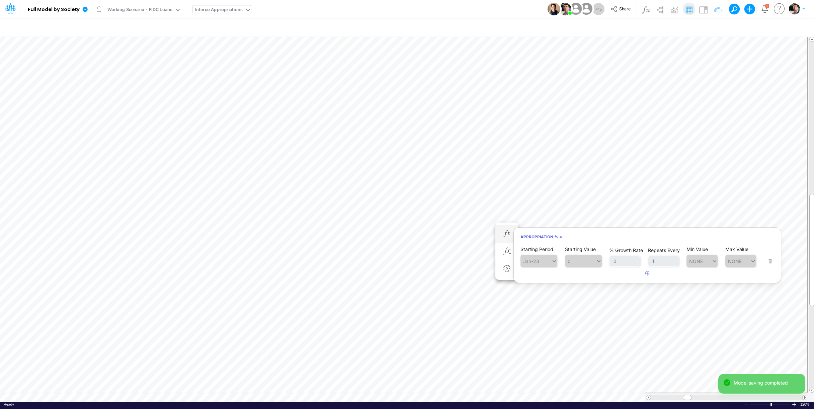
scroll to position [3, 10]
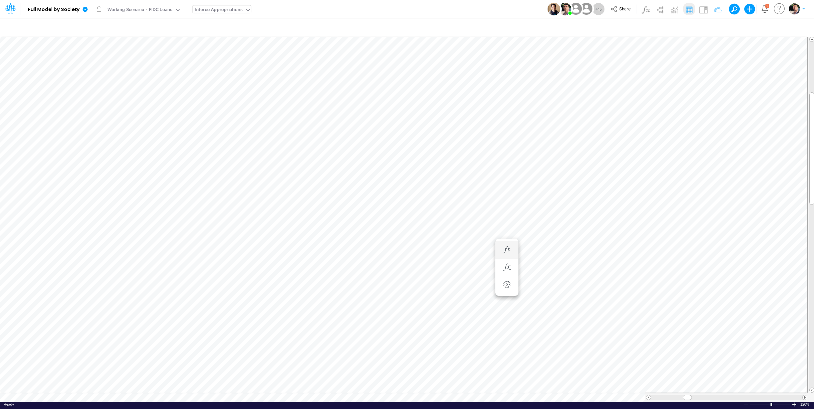
scroll to position [3, 19]
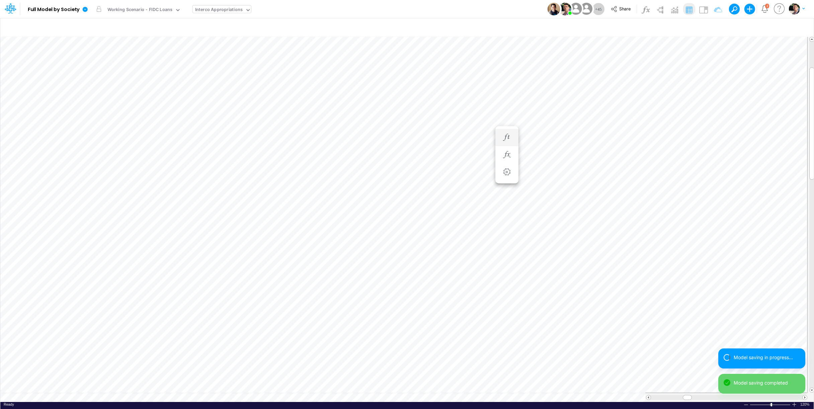
scroll to position [3, 9]
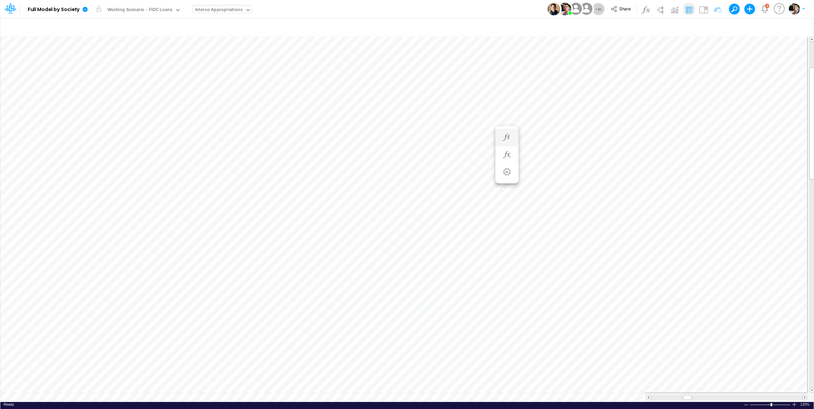
scroll to position [3, 9]
click at [228, 8] on div "Interco Appropriations" at bounding box center [219, 10] width 48 height 8
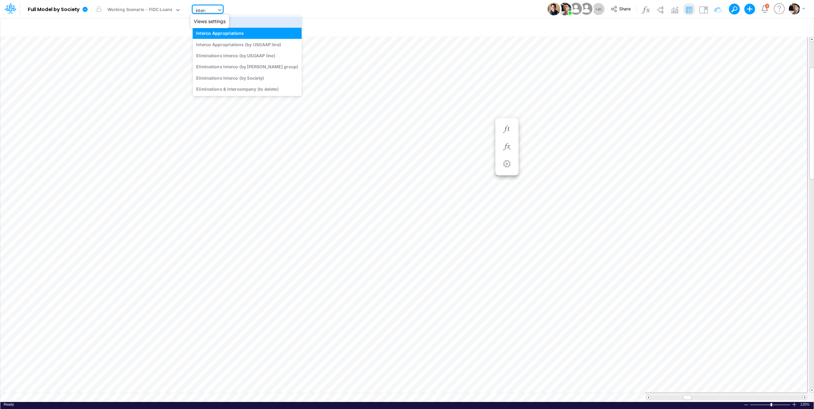
type input "interco"
click at [201, 20] on div "Interco G&A" at bounding box center [247, 21] width 109 height 11
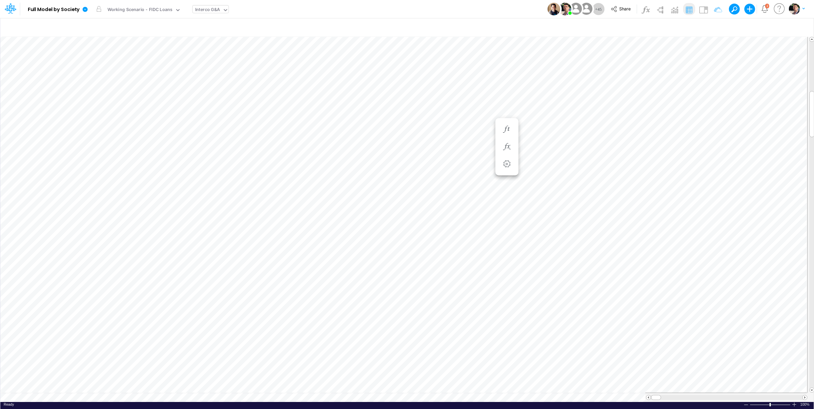
scroll to position [3, 17]
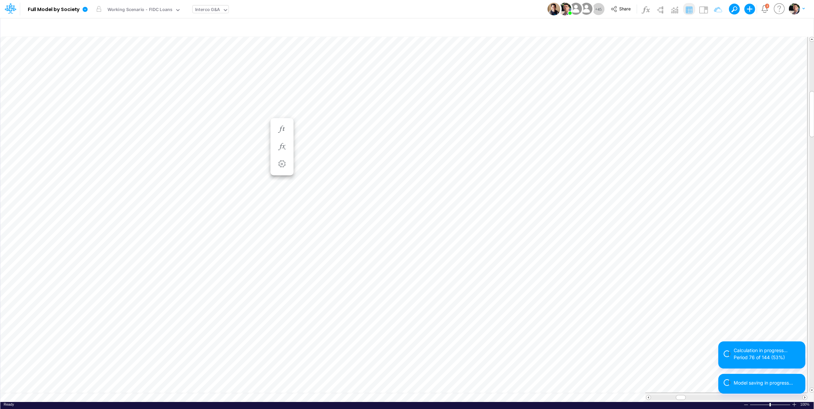
scroll to position [3, 1]
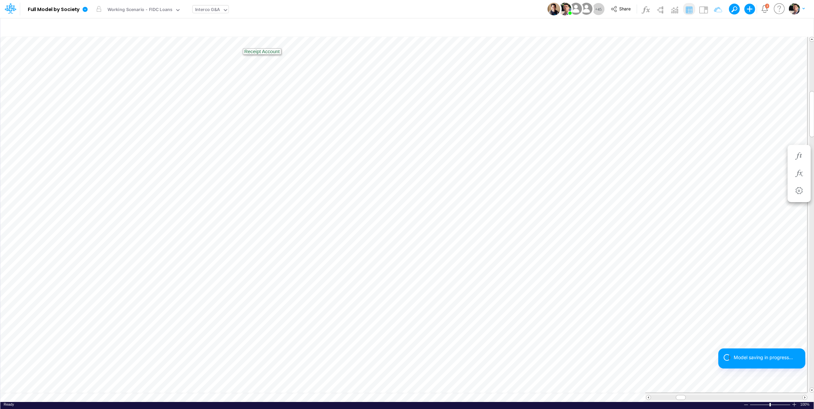
click at [212, 14] on div "Interco G&A" at bounding box center [207, 10] width 25 height 8
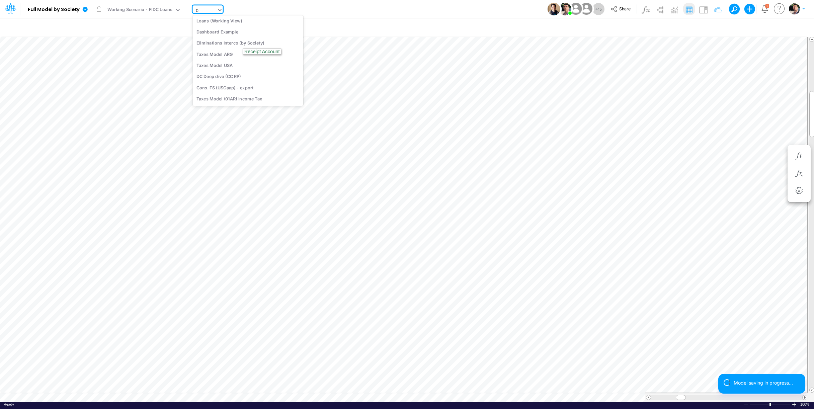
scroll to position [38, 0]
type input "03FG"
click at [223, 35] on div "BS (03FG - FIDC Loans)" at bounding box center [238, 33] width 90 height 11
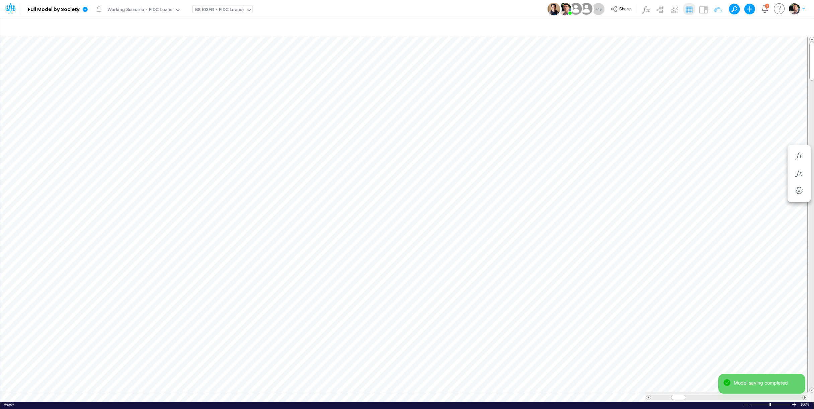
scroll to position [3, 22]
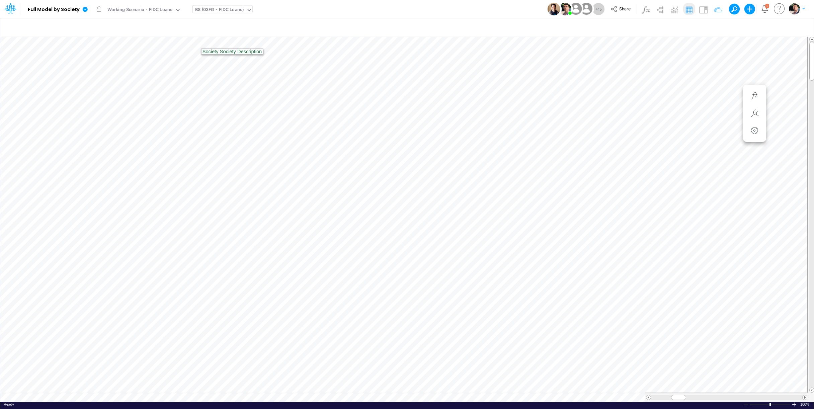
click at [223, 13] on div "BS (03FG - FIDC Loans)" at bounding box center [219, 10] width 49 height 8
type input "usg"
click at [230, 18] on div "FS (USGAAP)" at bounding box center [241, 18] width 97 height 11
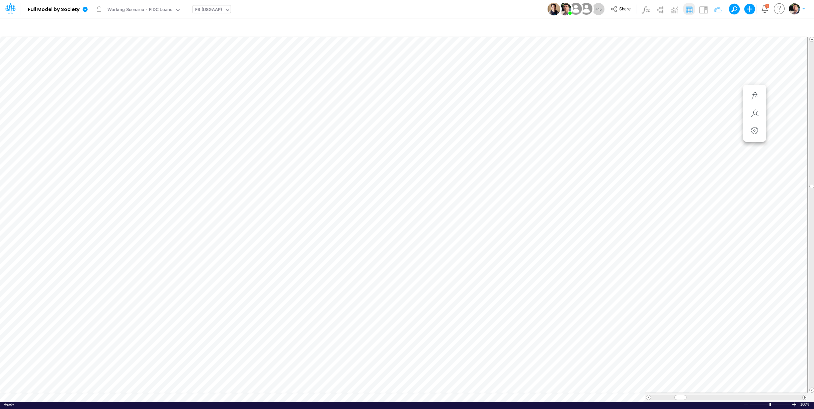
scroll to position [3, 1]
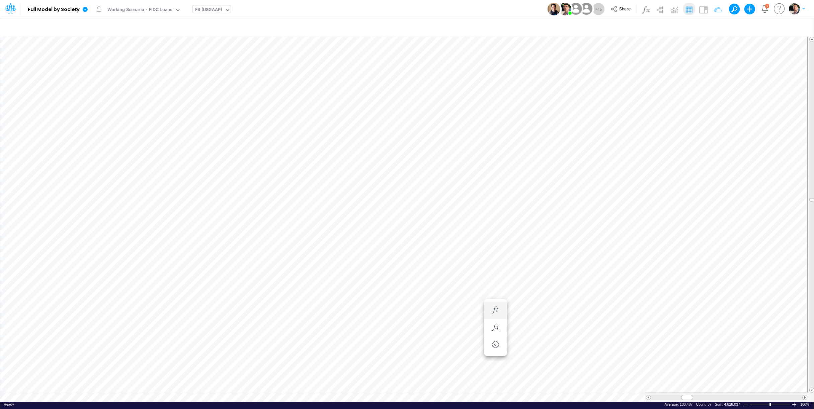
scroll to position [3, 8]
click at [86, 11] on icon at bounding box center [85, 9] width 5 height 5
click at [113, 73] on button "View model info" at bounding box center [119, 69] width 72 height 10
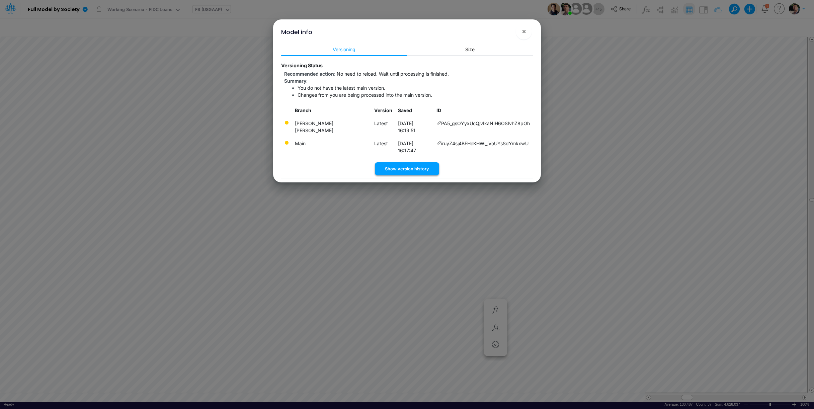
click at [404, 162] on button "Show version history" at bounding box center [407, 168] width 64 height 13
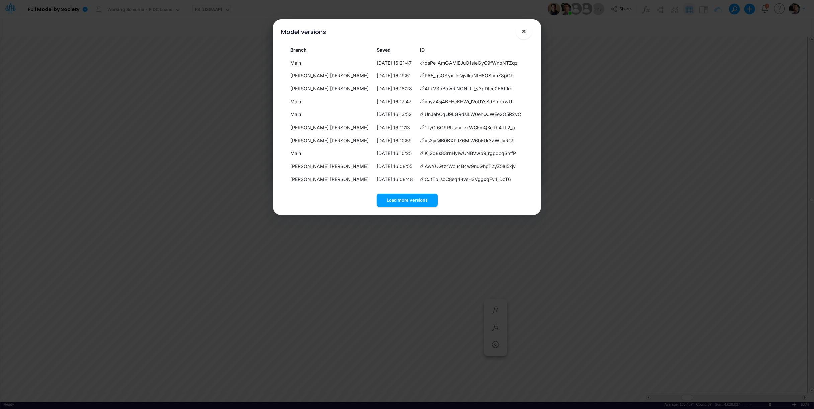
click at [527, 34] on button "×" at bounding box center [524, 31] width 16 height 16
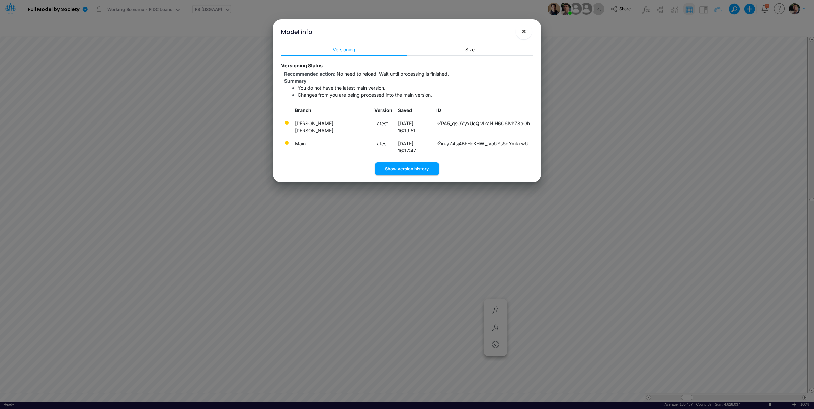
click at [520, 34] on button "×" at bounding box center [524, 31] width 16 height 16
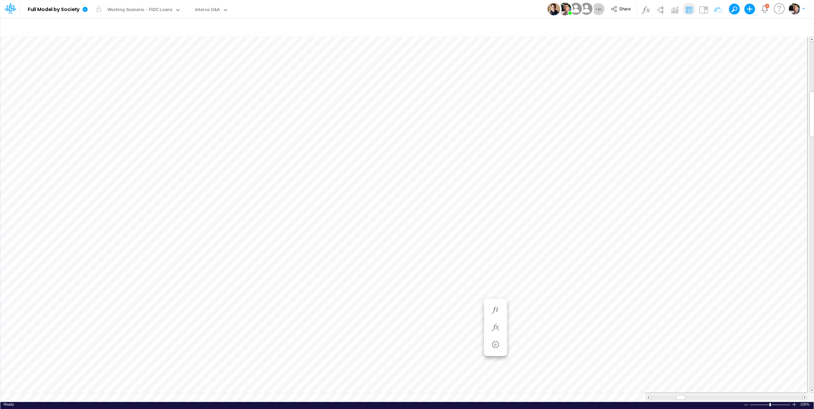
scroll to position [3, 10]
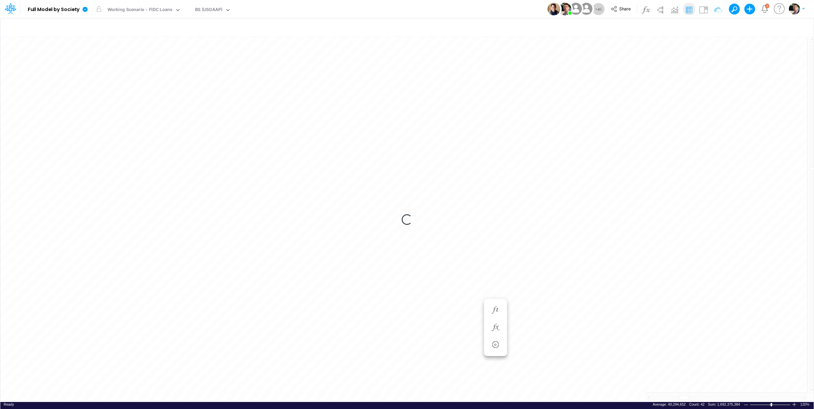
scroll to position [3, 13]
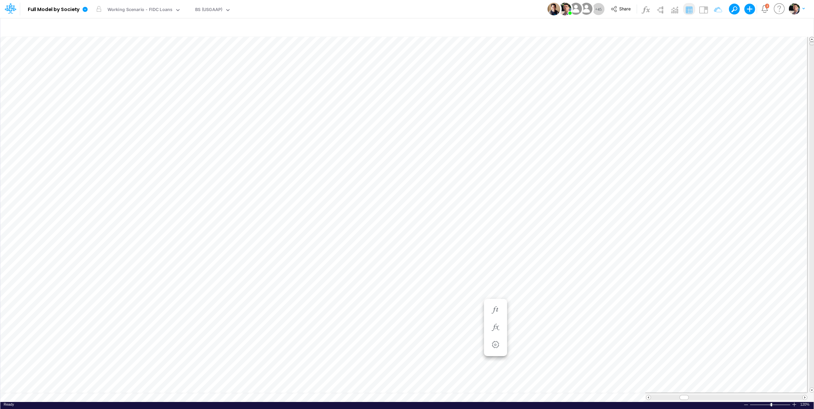
drag, startPoint x: 811, startPoint y: 170, endPoint x: 811, endPoint y: 38, distance: 131.5
click at [811, 38] on div at bounding box center [811, 215] width 5 height 356
click at [221, 9] on div "BS (USGAAP)" at bounding box center [208, 10] width 27 height 8
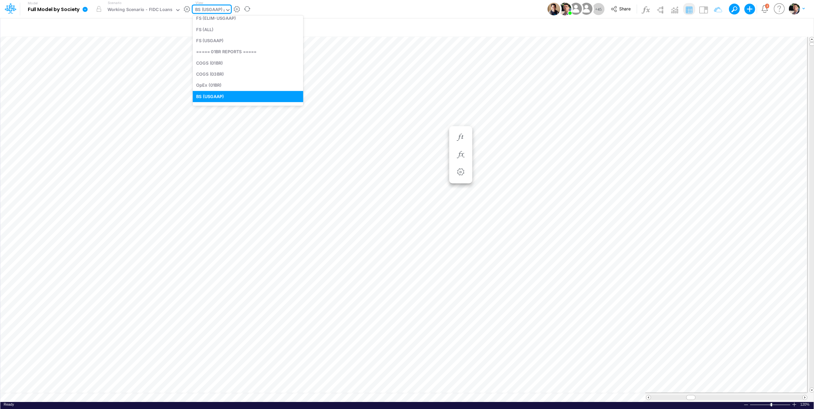
scroll to position [4, 0]
type input "03fg"
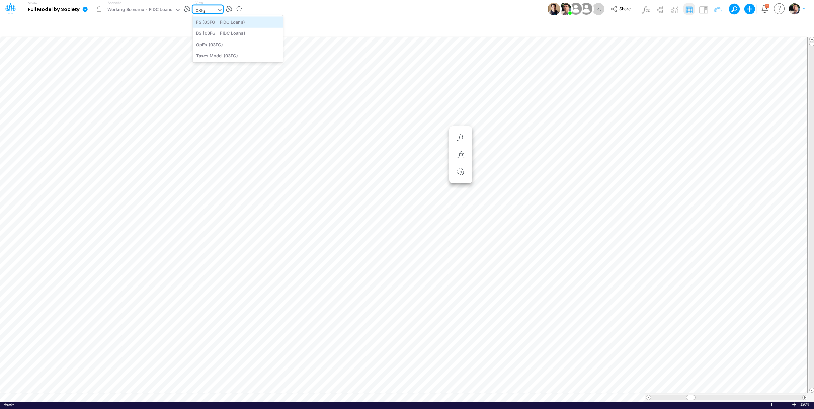
click at [229, 23] on div "FS (03FG - FIDC Loans)" at bounding box center [238, 21] width 90 height 11
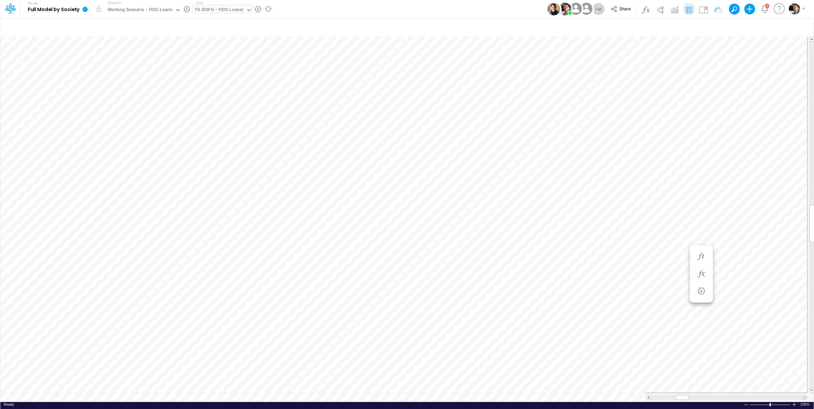
scroll to position [3, 1]
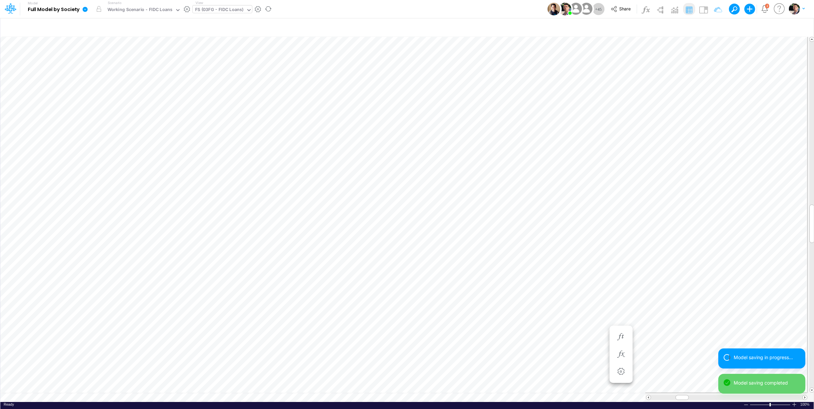
scroll to position [3, 22]
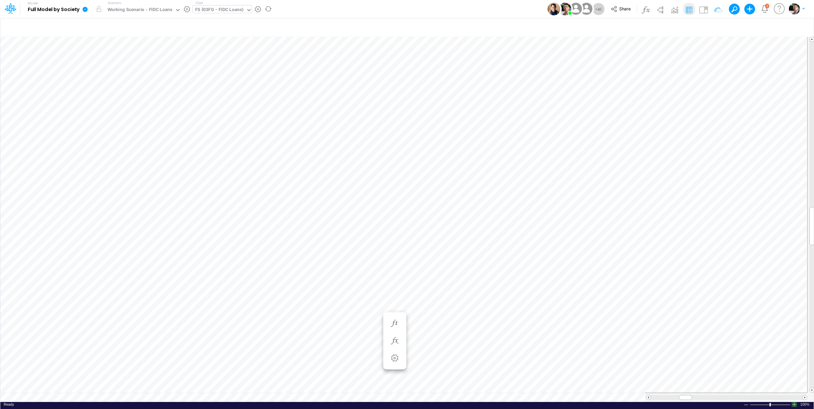
click at [793, 405] on div at bounding box center [793, 404] width 5 height 5
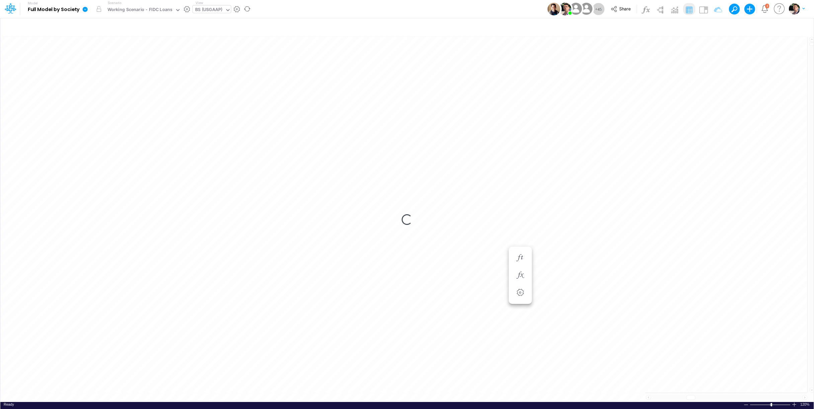
scroll to position [3, 22]
click at [432, 107] on div "Loading..." at bounding box center [406, 219] width 813 height 365
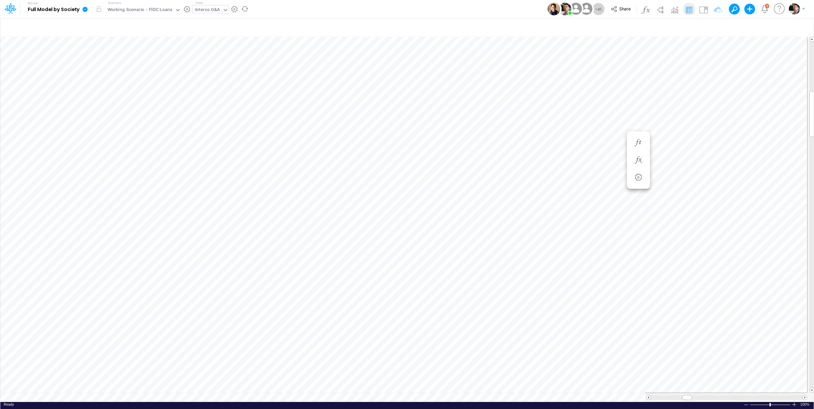
scroll to position [3, 8]
click at [212, 7] on div "Interco G&A" at bounding box center [207, 10] width 25 height 8
type input "03br"
click at [230, 24] on div "FS (03BR - SCD)" at bounding box center [238, 21] width 90 height 11
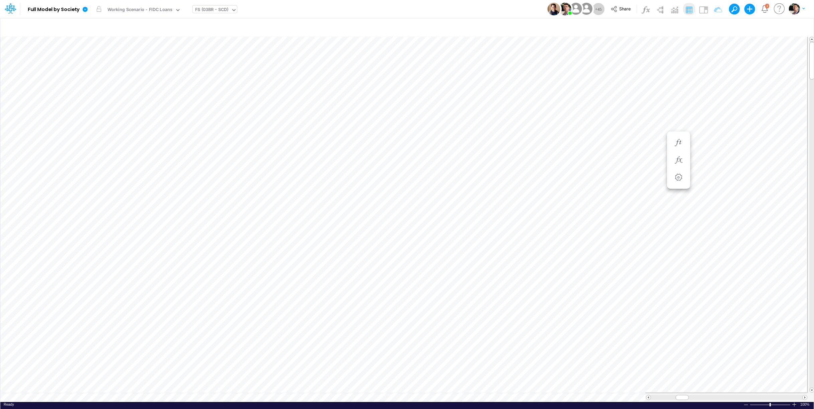
scroll to position [3, 1]
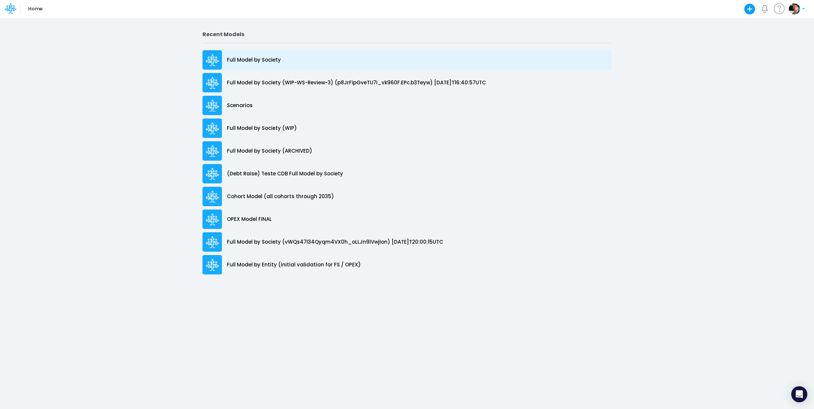
click at [248, 56] on p "Full Model by Society" at bounding box center [254, 60] width 54 height 8
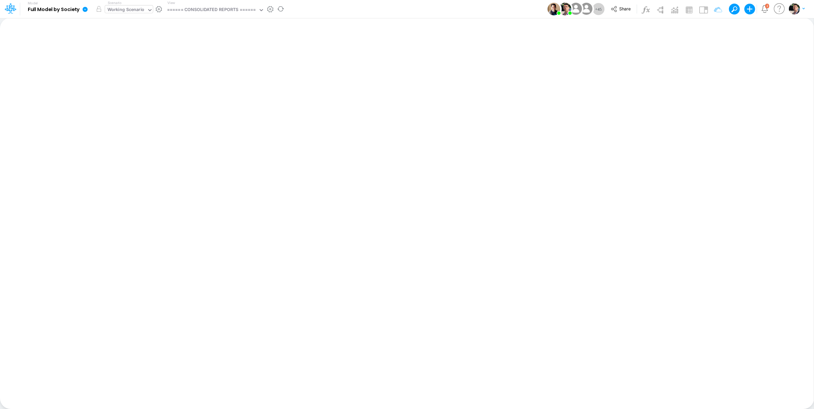
click at [130, 12] on div "Working Scenario" at bounding box center [125, 10] width 37 height 8
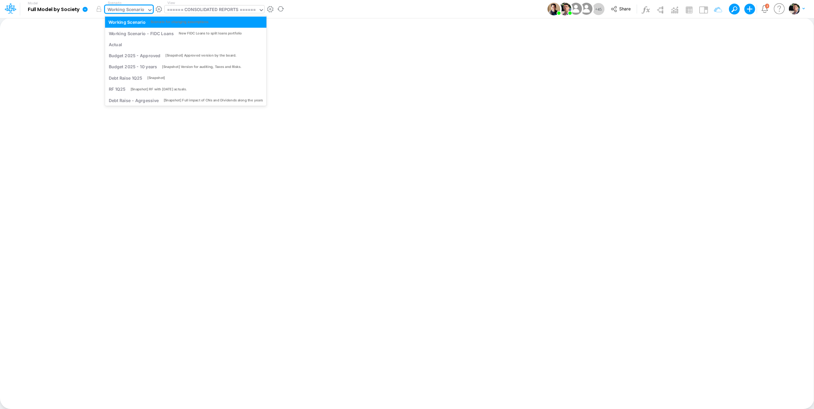
click at [206, 10] on div "====== CONSOLIDATED REPORTS ======" at bounding box center [211, 10] width 89 height 8
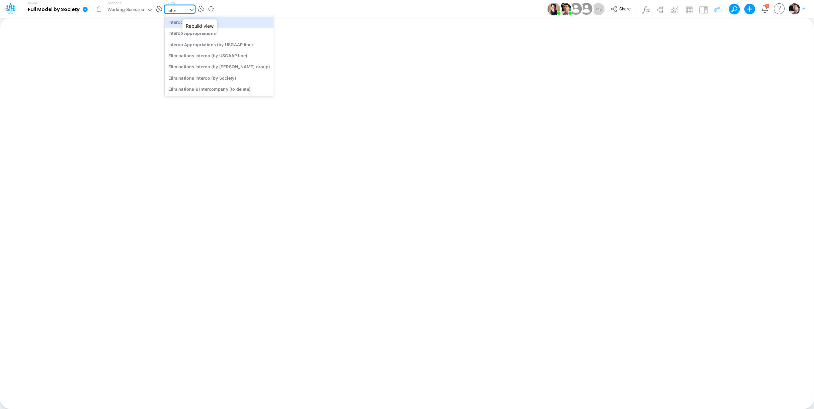
type input "interc"
click at [201, 26] on div "Interco G&A" at bounding box center [219, 21] width 109 height 11
type input "Intercos G&A"
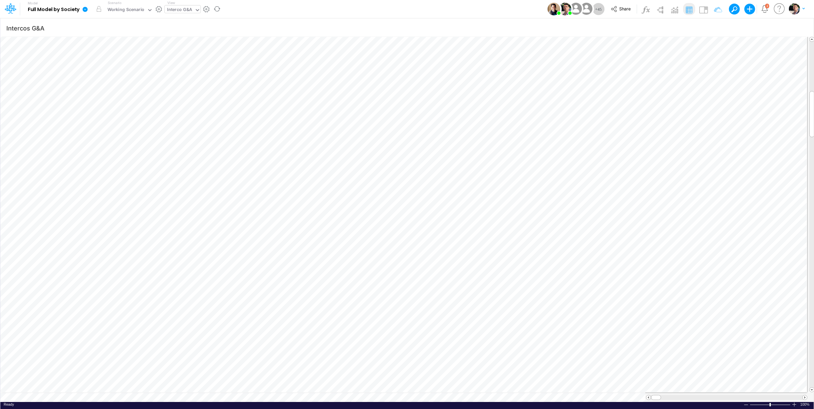
scroll to position [3, 7]
click at [184, 12] on div "Interco G&A" at bounding box center [179, 10] width 25 height 8
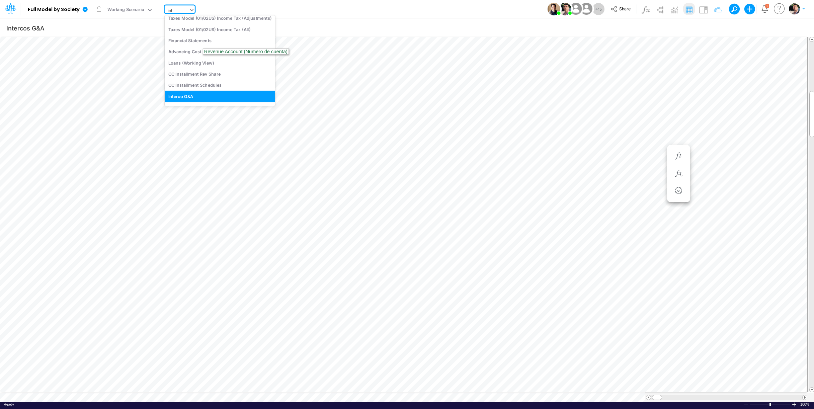
scroll to position [0, 0]
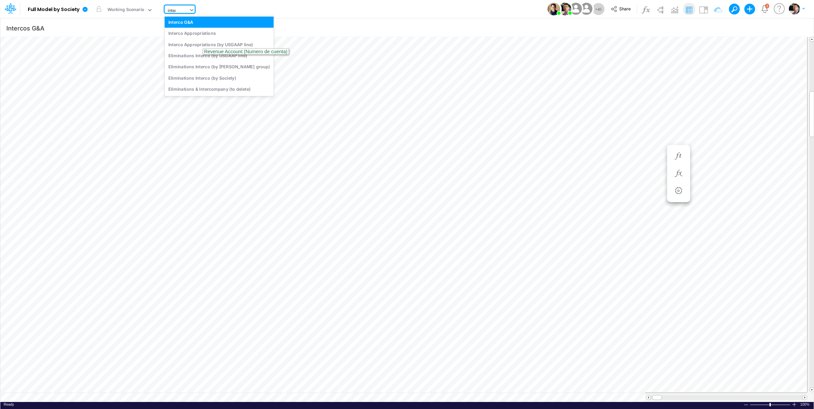
type input "interc"
click at [193, 34] on div "Interco Appropriations" at bounding box center [219, 33] width 109 height 11
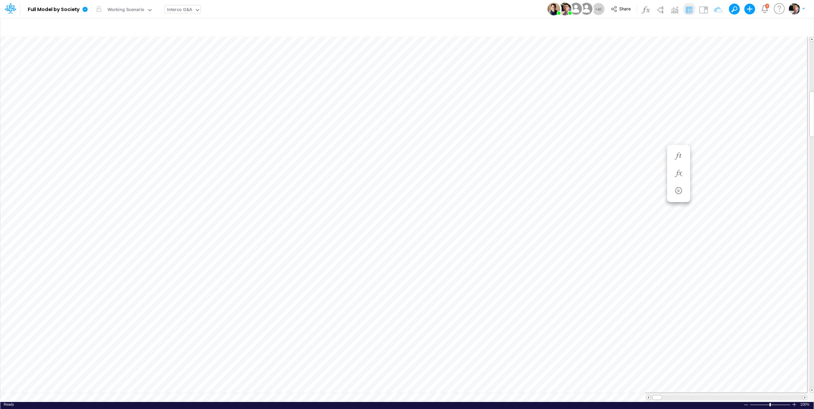
type input "Intercos G&A"
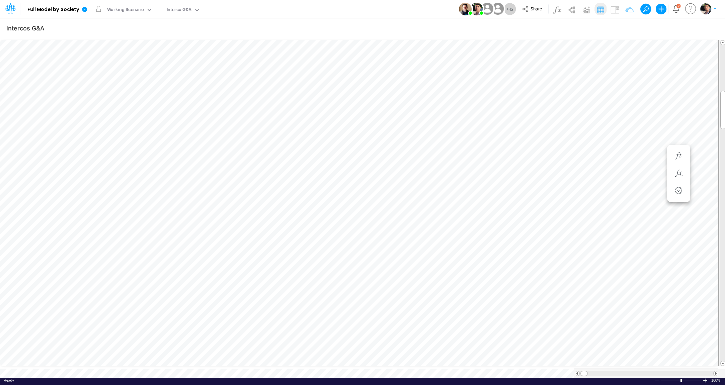
scroll to position [3, 7]
click at [182, 10] on div "Interco G&A" at bounding box center [179, 10] width 25 height 8
type input "bace"
click at [185, 42] on div "BS (BACENGAAP)" at bounding box center [209, 44] width 90 height 11
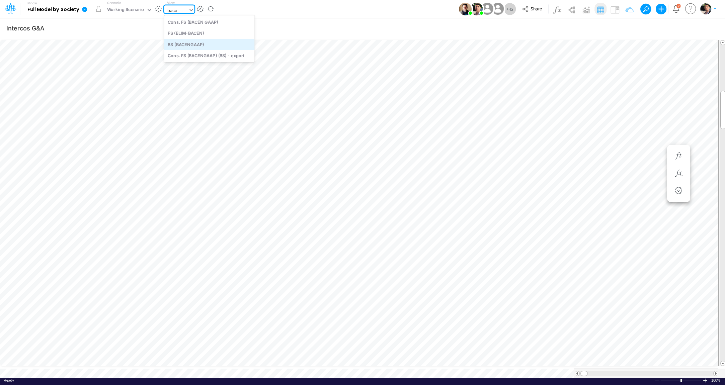
type input "BS (USGAAP) - Detailed"
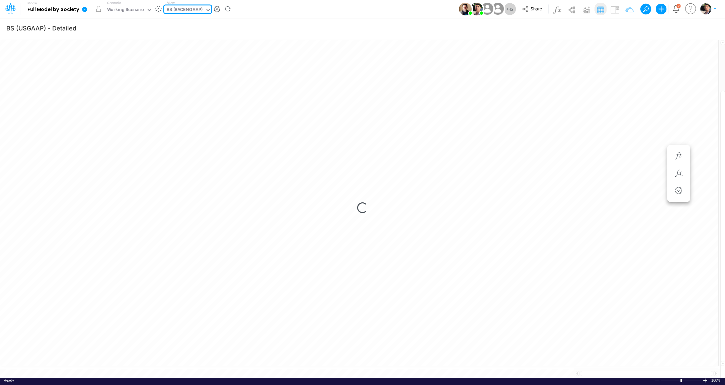
click at [185, 12] on div "BS (BACENGAAP)" at bounding box center [185, 10] width 36 height 8
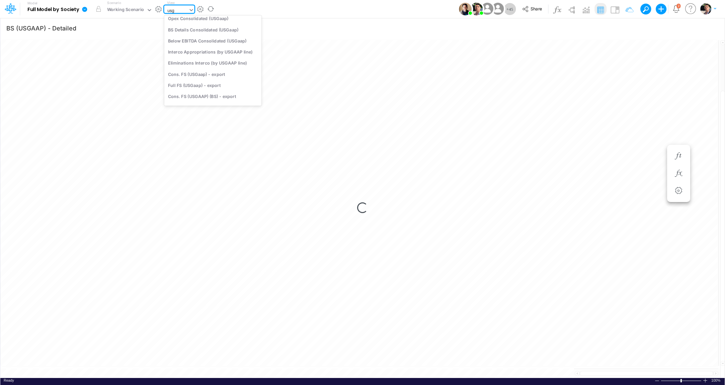
scroll to position [54, 0]
type input "usga"
click at [197, 83] on div "FS (USGAAP)" at bounding box center [212, 77] width 97 height 11
type input "Financial Statements - Consolidated"
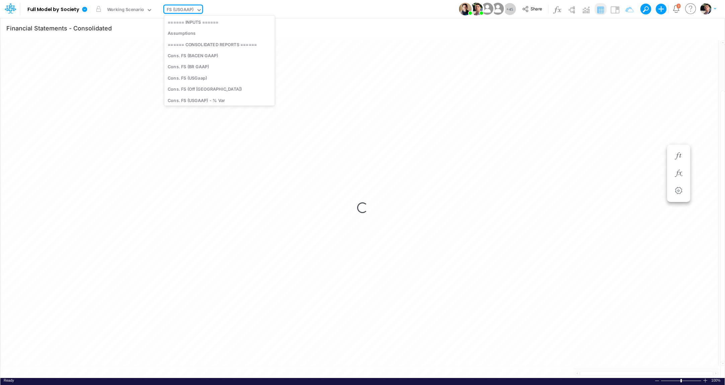
click at [190, 11] on div "FS (USGAAP)" at bounding box center [180, 10] width 27 height 8
type input "usga"
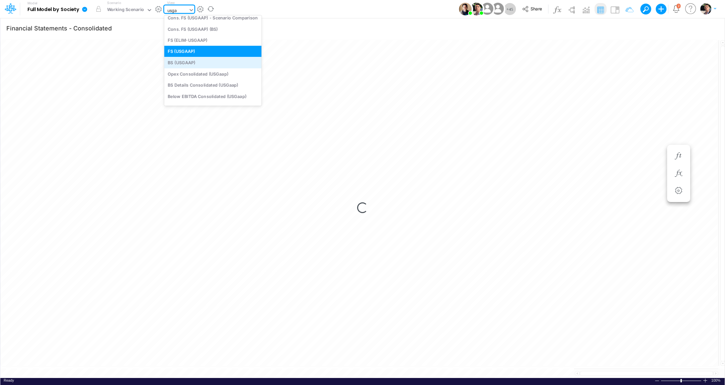
click at [185, 63] on div "BS (USGAAP)" at bounding box center [212, 62] width 97 height 11
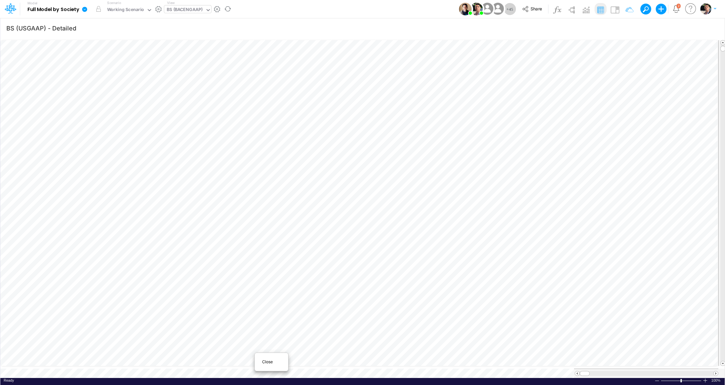
click at [260, 365] on div "Close" at bounding box center [271, 362] width 33 height 13
click at [270, 360] on span "Close" at bounding box center [266, 361] width 18 height 6
type input "BS (USGAAP) - Detailed"
click at [665, 28] on icon "button" at bounding box center [662, 28] width 10 height 7
click at [558, 147] on button "button" at bounding box center [561, 150] width 13 height 11
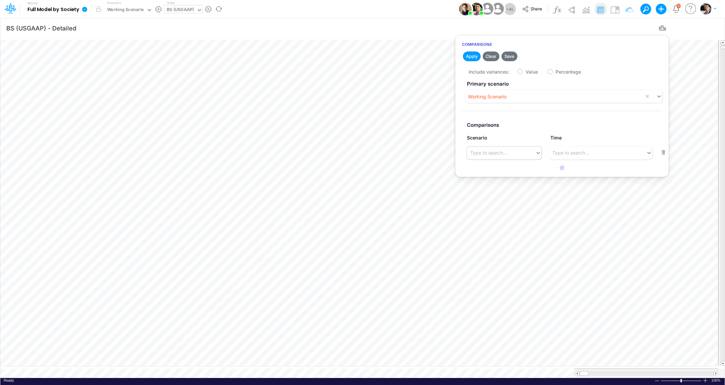
click at [491, 153] on div "Type to search..." at bounding box center [488, 152] width 37 height 7
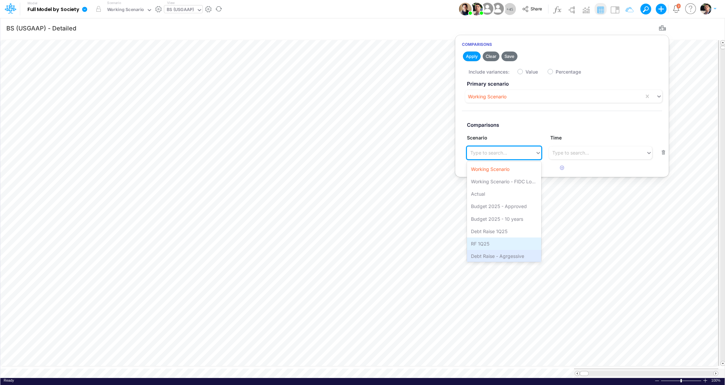
scroll to position [26, 0]
click at [502, 252] on div "Debt Raise MacQ [DATE]" at bounding box center [504, 254] width 74 height 12
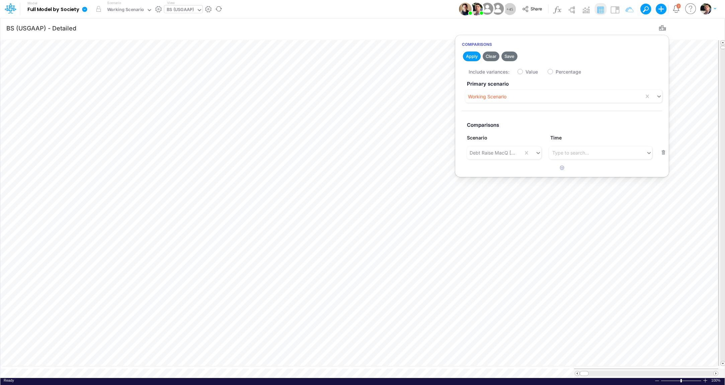
click at [525, 72] on label "Value" at bounding box center [531, 71] width 12 height 7
click at [525, 72] on input "Value" at bounding box center [527, 70] width 4 height 4
checkbox input "true"
click at [474, 56] on button "Apply" at bounding box center [472, 57] width 18 height 10
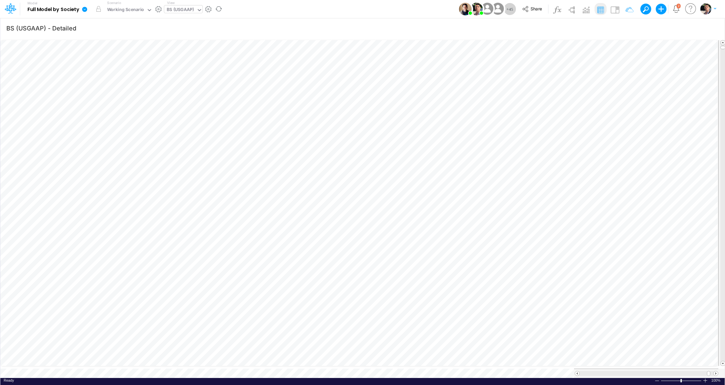
click at [181, 12] on div "BS (USGAAP)" at bounding box center [180, 10] width 27 height 8
type input "04br"
click at [192, 22] on div "FS (04BR - RP DEV)" at bounding box center [209, 21] width 90 height 11
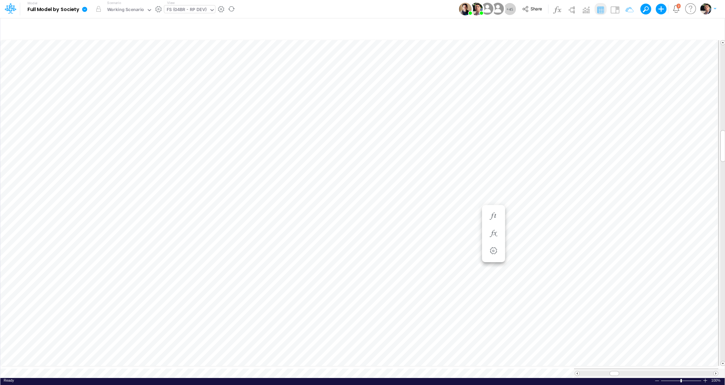
scroll to position [3, 21]
click at [188, 10] on div "FS (04BR - RP DEV)" at bounding box center [187, 10] width 40 height 8
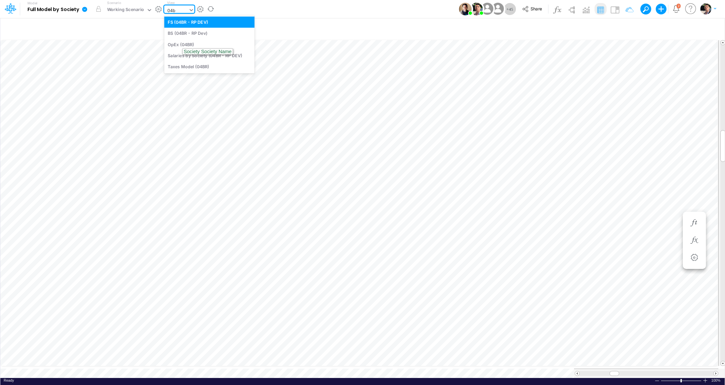
type input "04br"
click at [188, 33] on div "BS (04BR - RP Dev)" at bounding box center [209, 33] width 90 height 11
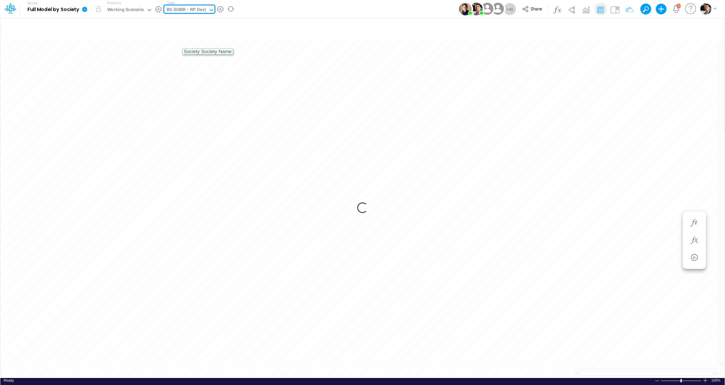
type input "BS - 04BR (RP Dev)"
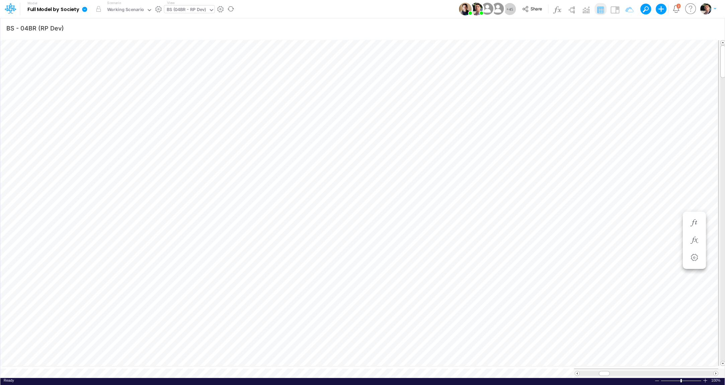
scroll to position [3, 10]
type input "BS - 04BR (RP Dev)"
